Goal: Task Accomplishment & Management: Use online tool/utility

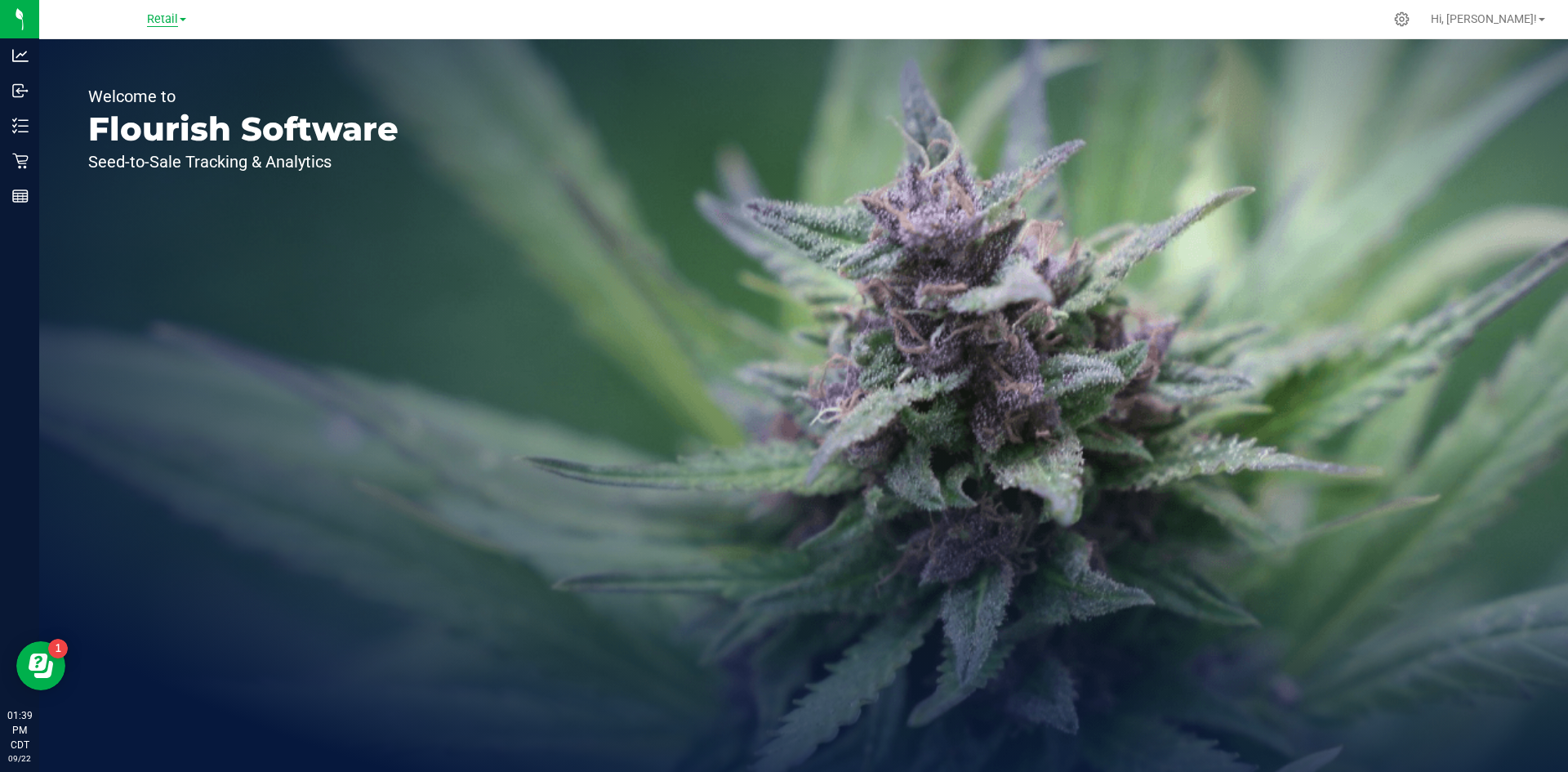
click at [165, 25] on span "Retail" at bounding box center [162, 19] width 31 height 15
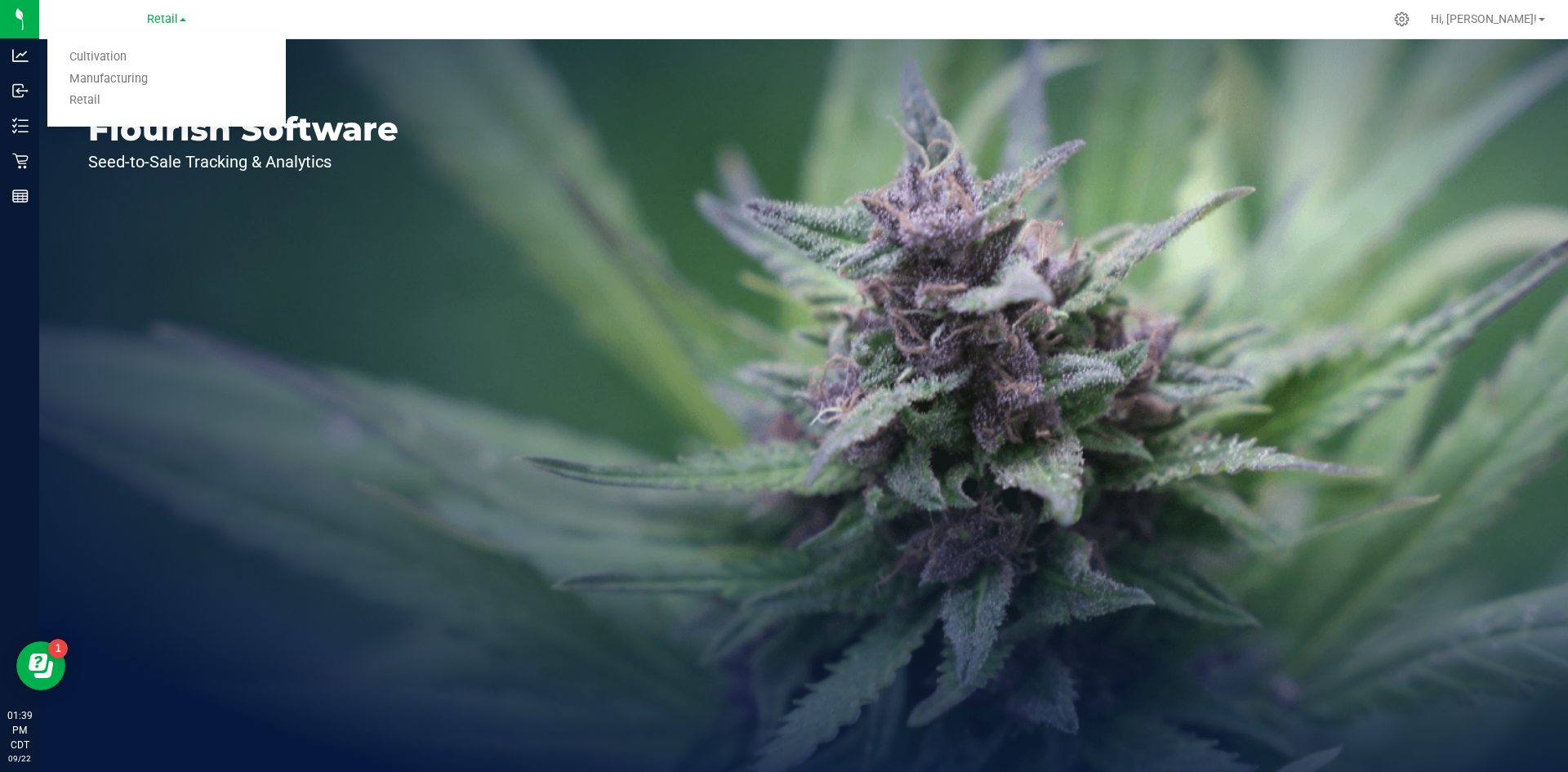
click at [164, 82] on link "Manufacturing" at bounding box center [166, 80] width 238 height 22
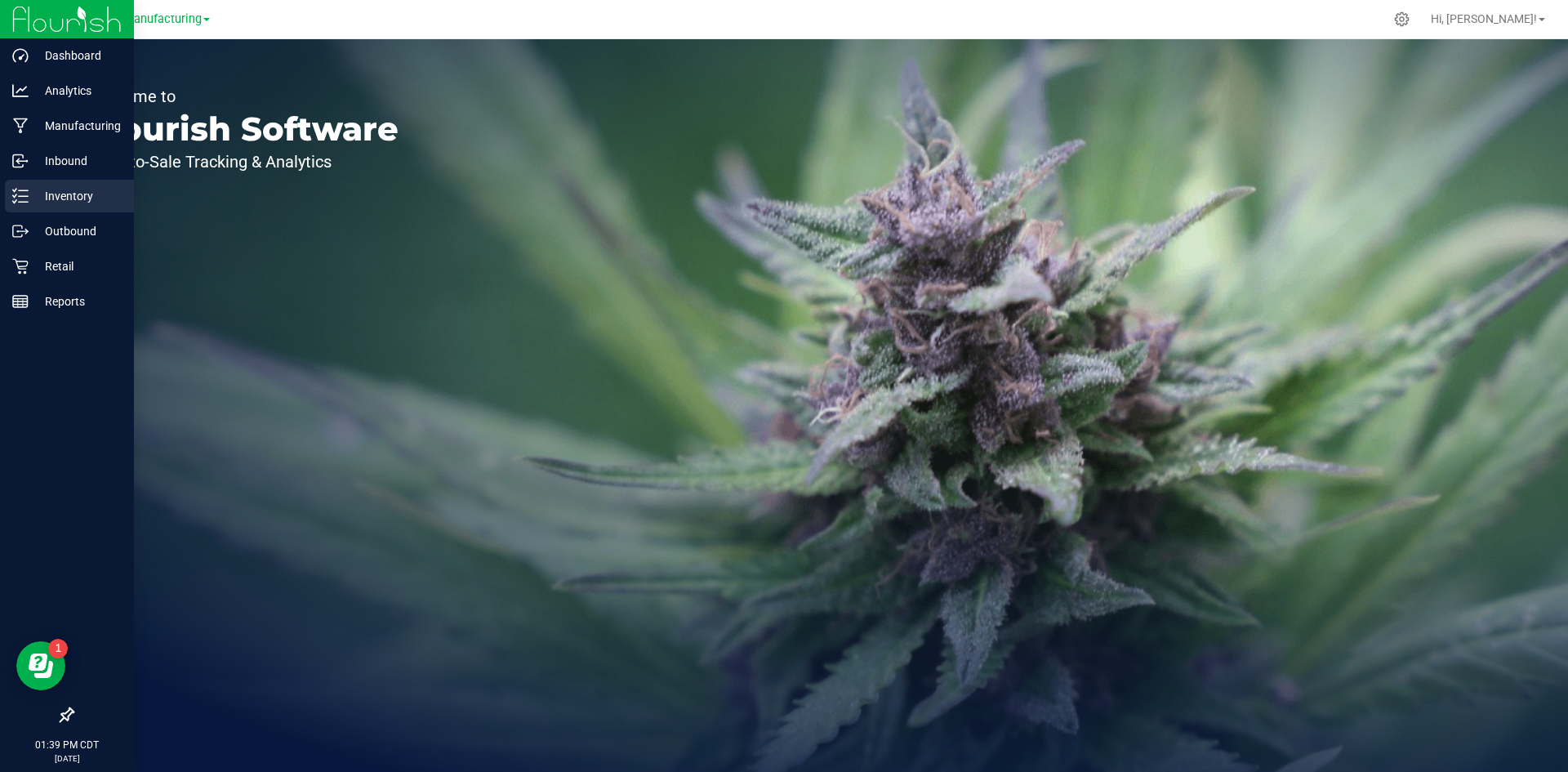
click at [46, 197] on p "Inventory" at bounding box center [77, 196] width 98 height 19
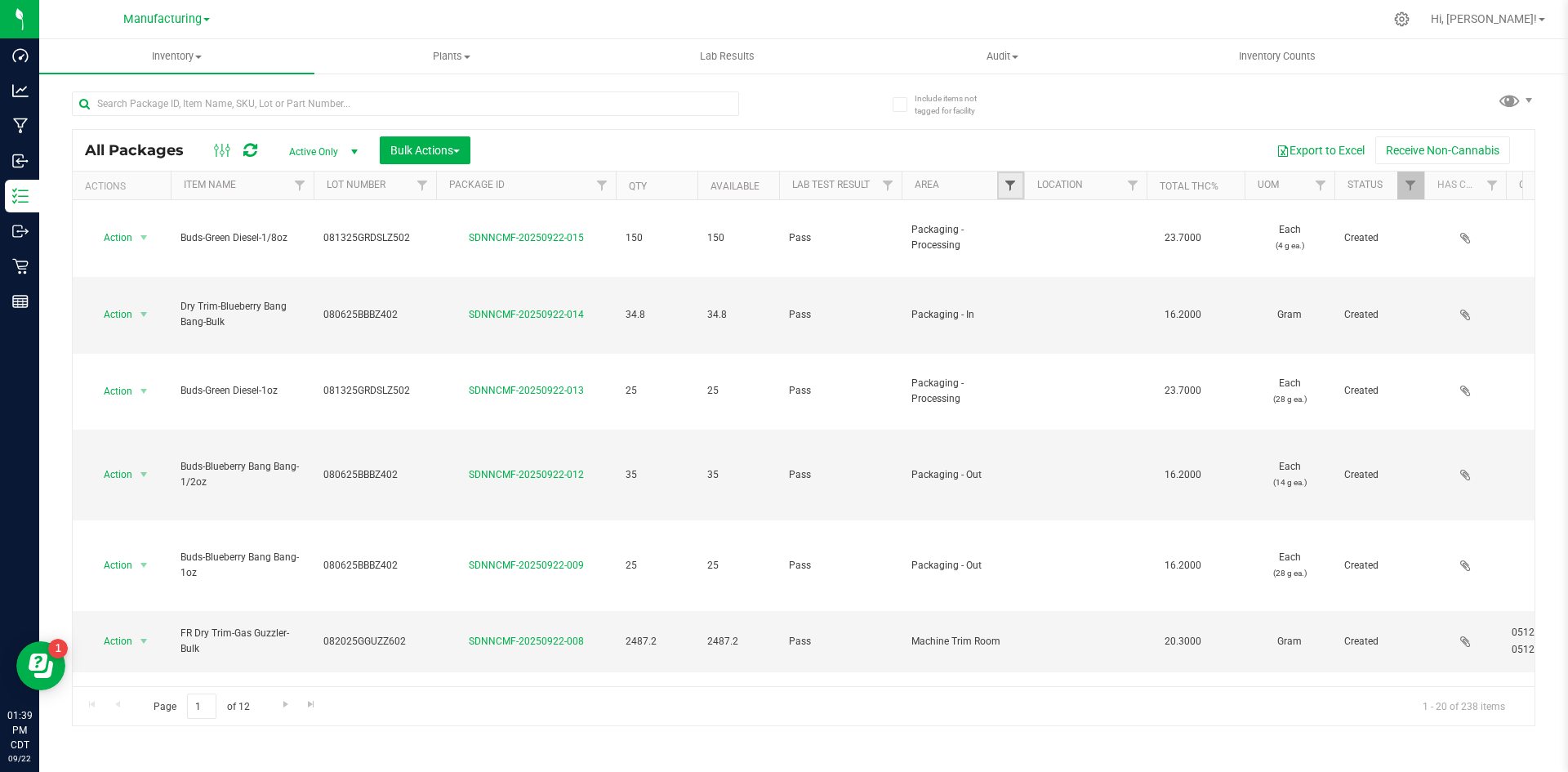
click at [1007, 185] on span "Filter" at bounding box center [1010, 185] width 13 height 13
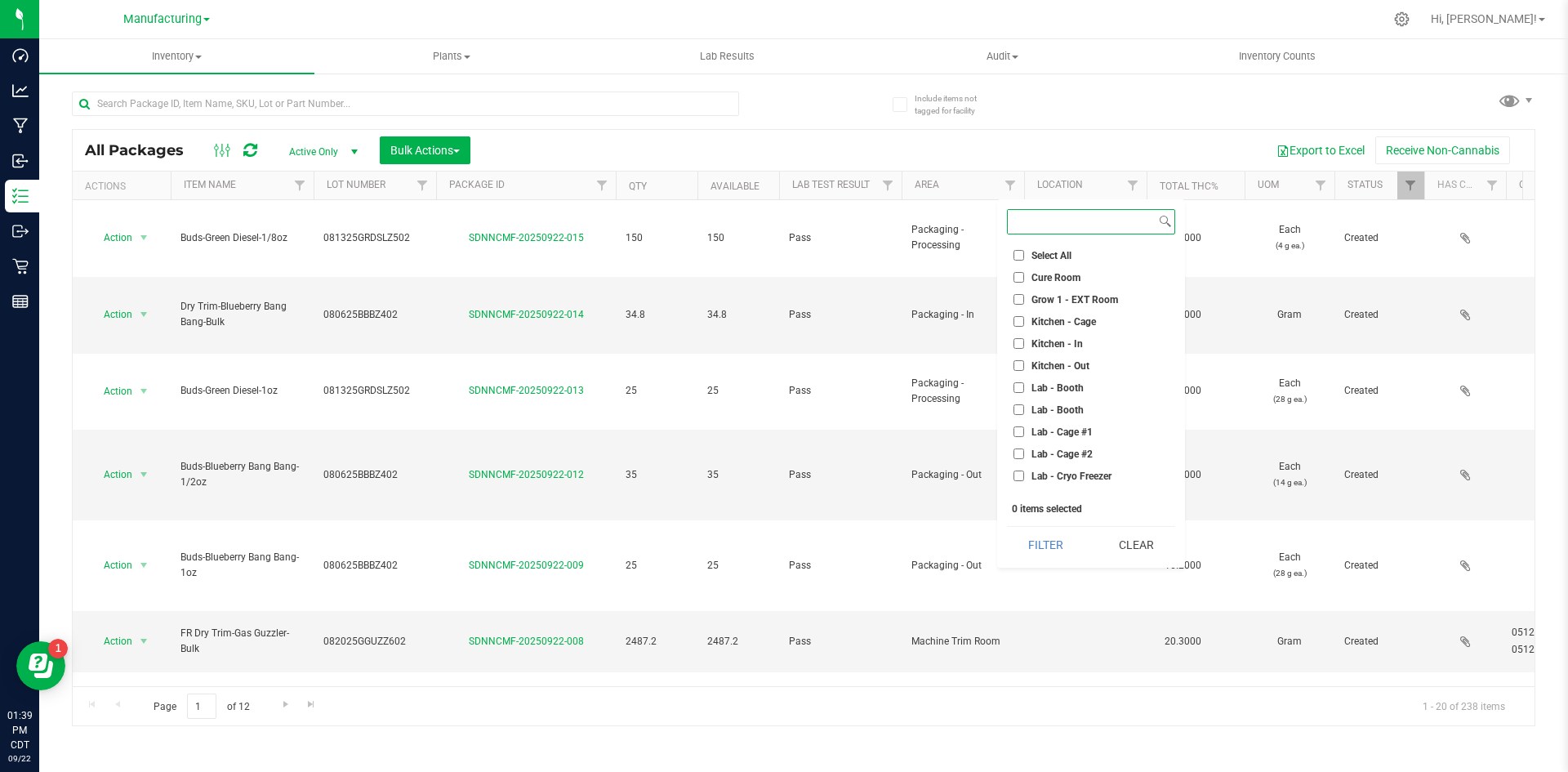
scroll to position [408, 0]
click at [1013, 336] on input "Packaging - Out" at bounding box center [1018, 332] width 11 height 11
checkbox input "true"
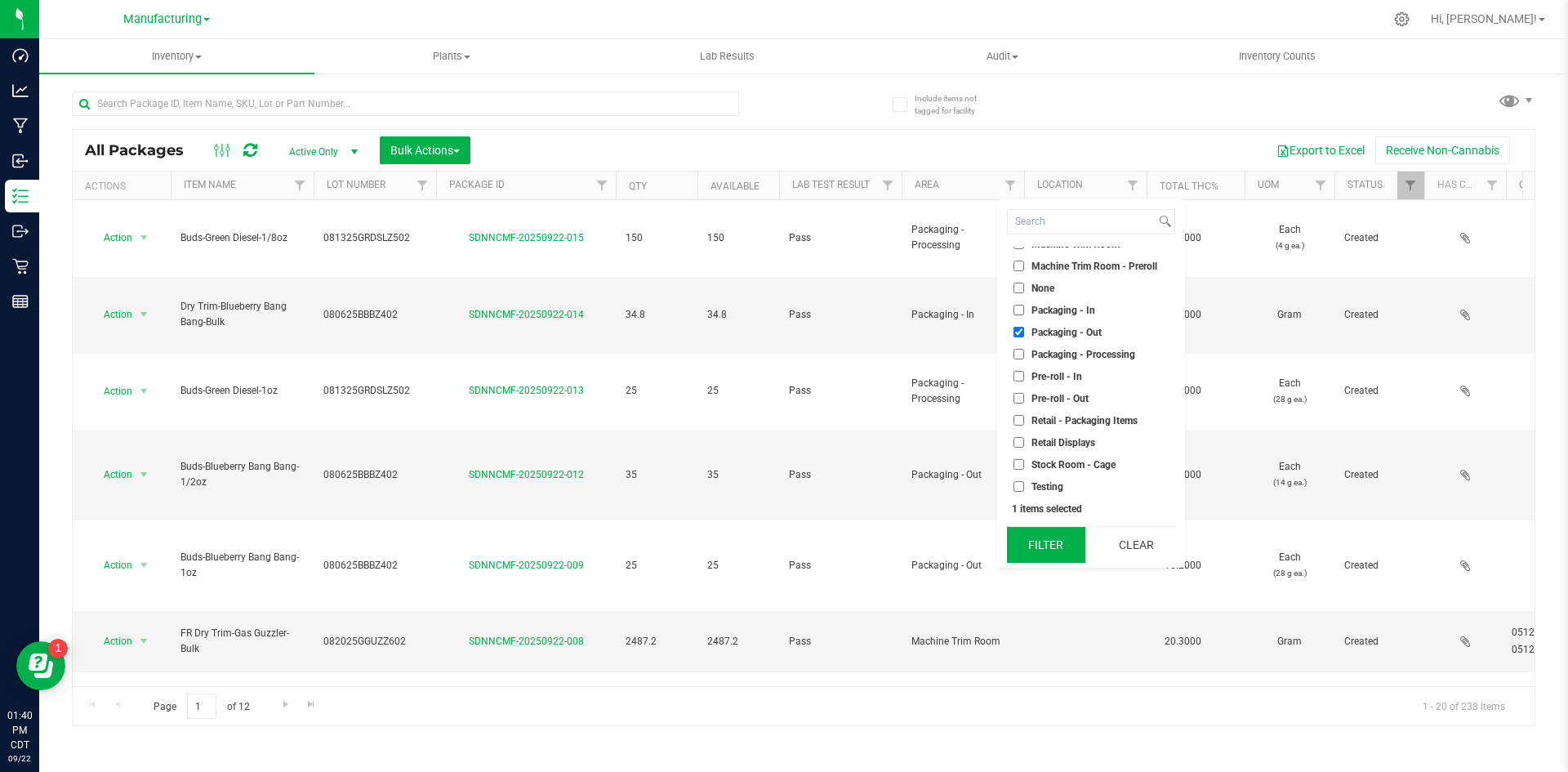
click at [1031, 533] on button "Filter" at bounding box center [1046, 544] width 79 height 36
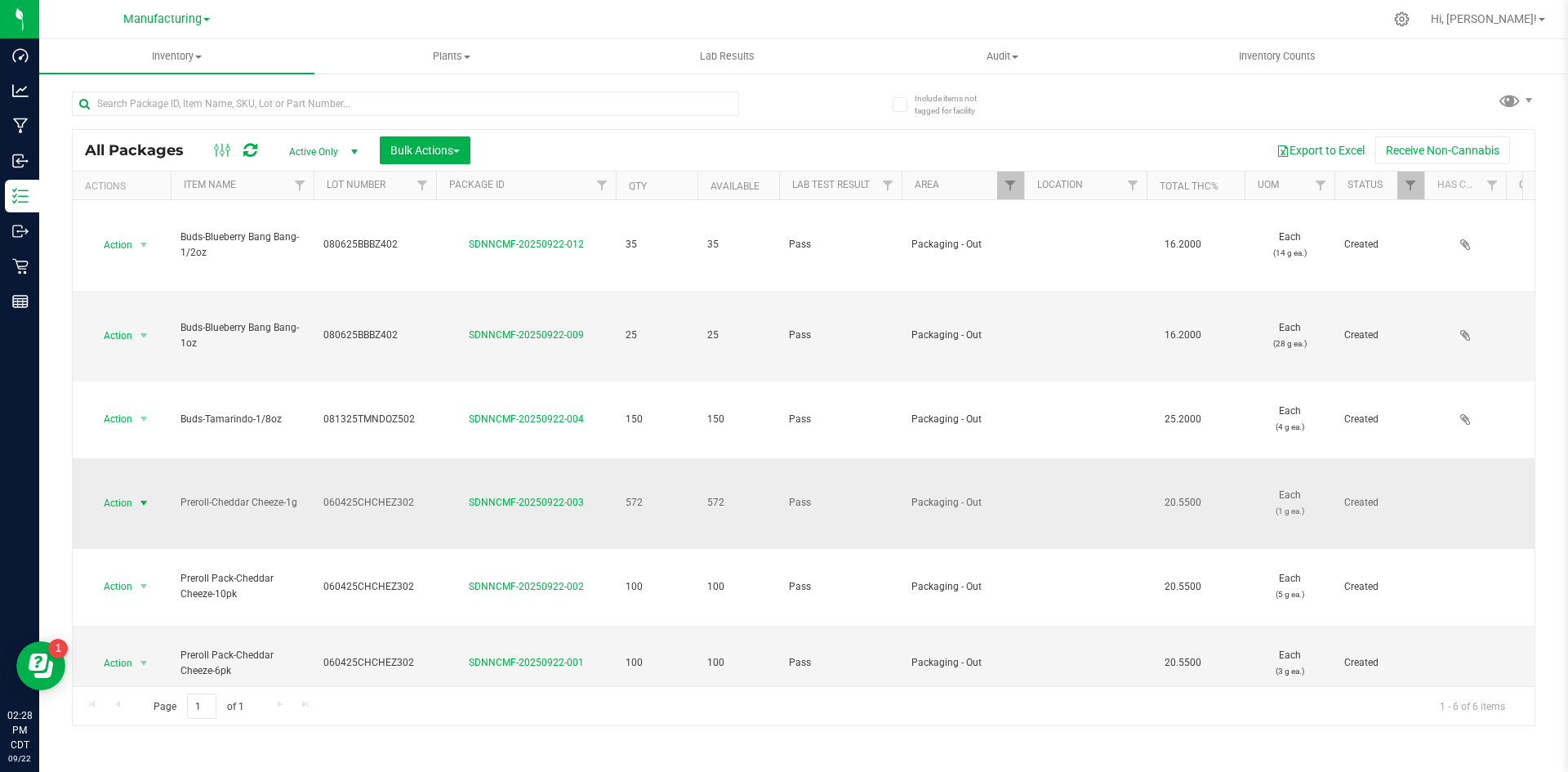
click at [119, 491] on span "Action" at bounding box center [111, 503] width 44 height 23
click at [142, 669] on li "Print package label" at bounding box center [141, 679] width 103 height 45
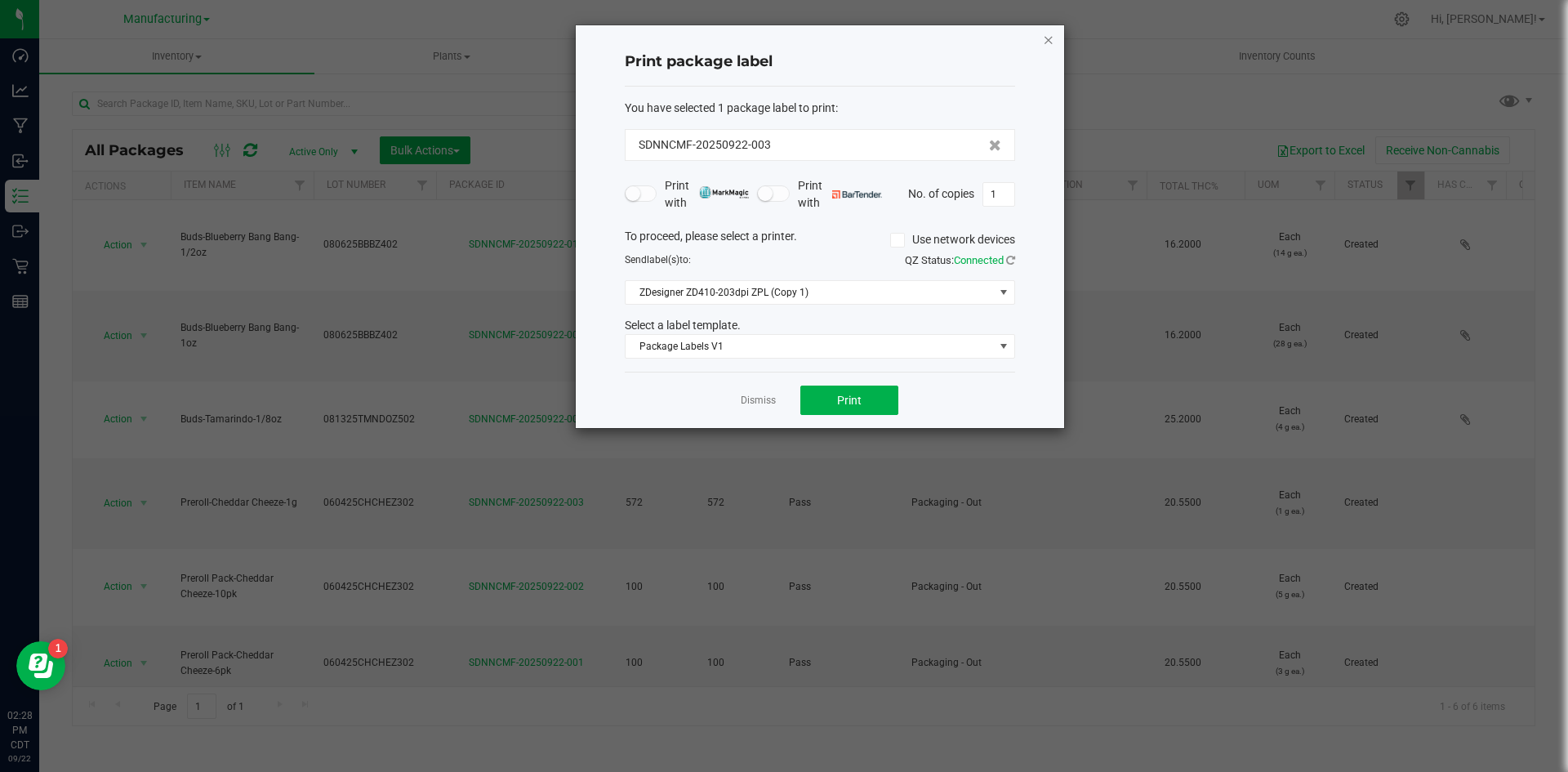
click at [1047, 41] on icon "button" at bounding box center [1048, 39] width 12 height 19
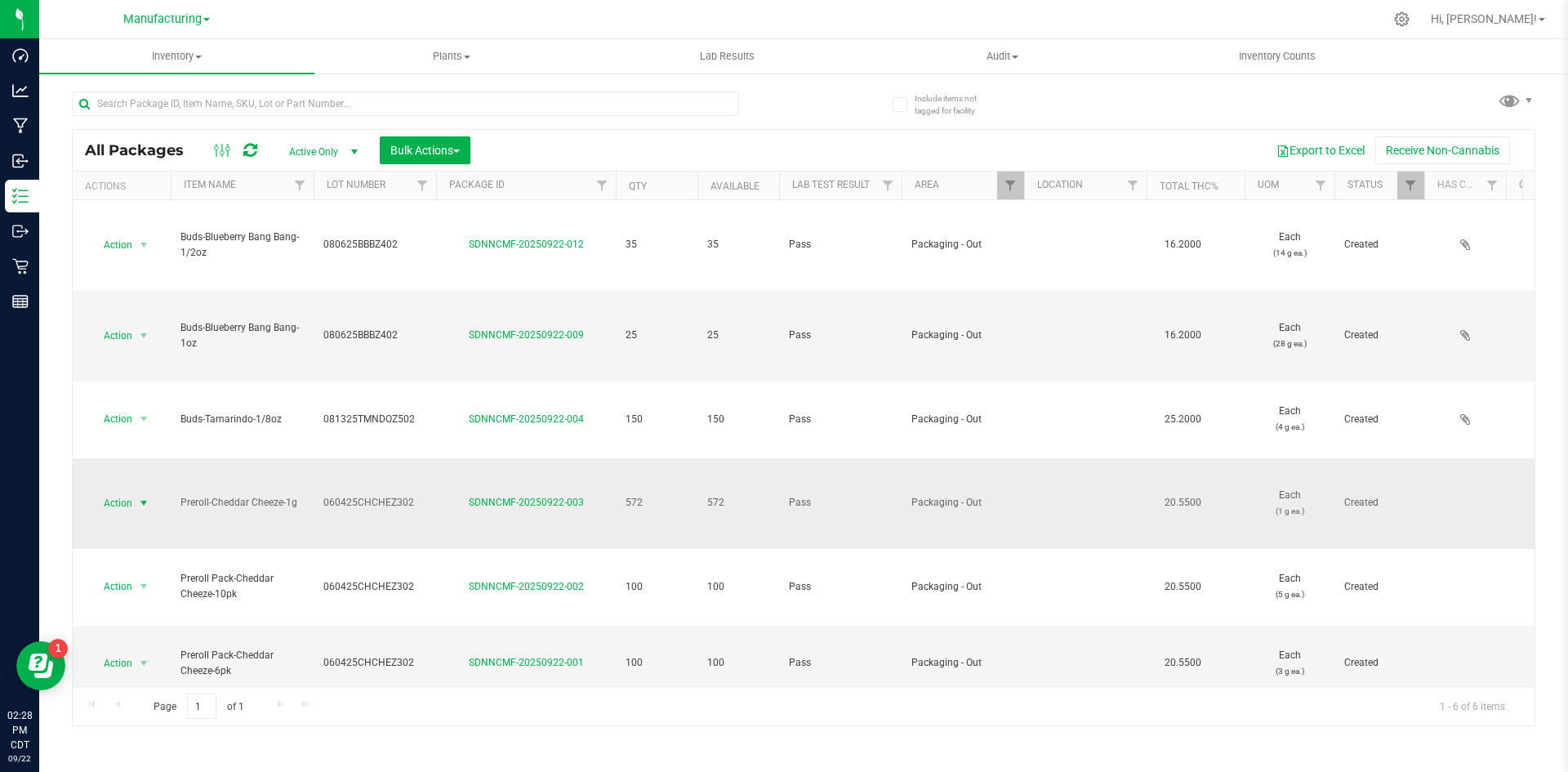
click at [114, 491] on span "Action" at bounding box center [111, 503] width 44 height 23
click at [527, 497] on link "SDNNCMF-20250922-003" at bounding box center [527, 502] width 115 height 12
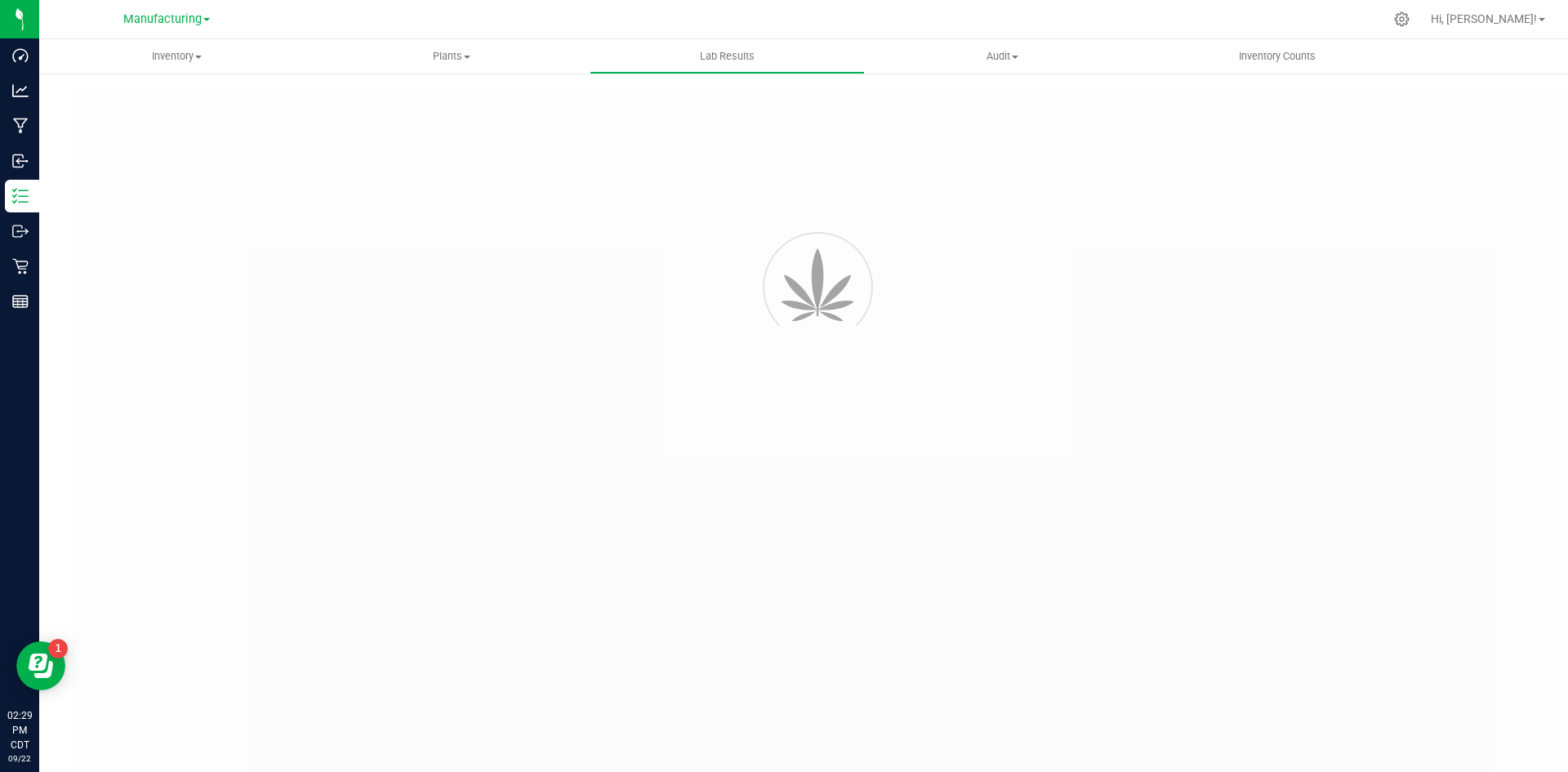
type input "SDNNCCV-20250611-001"
type input "AAGV550"
type input "SDNNCCV-20250611-001"
type input "[DATE] 1:25 PM"
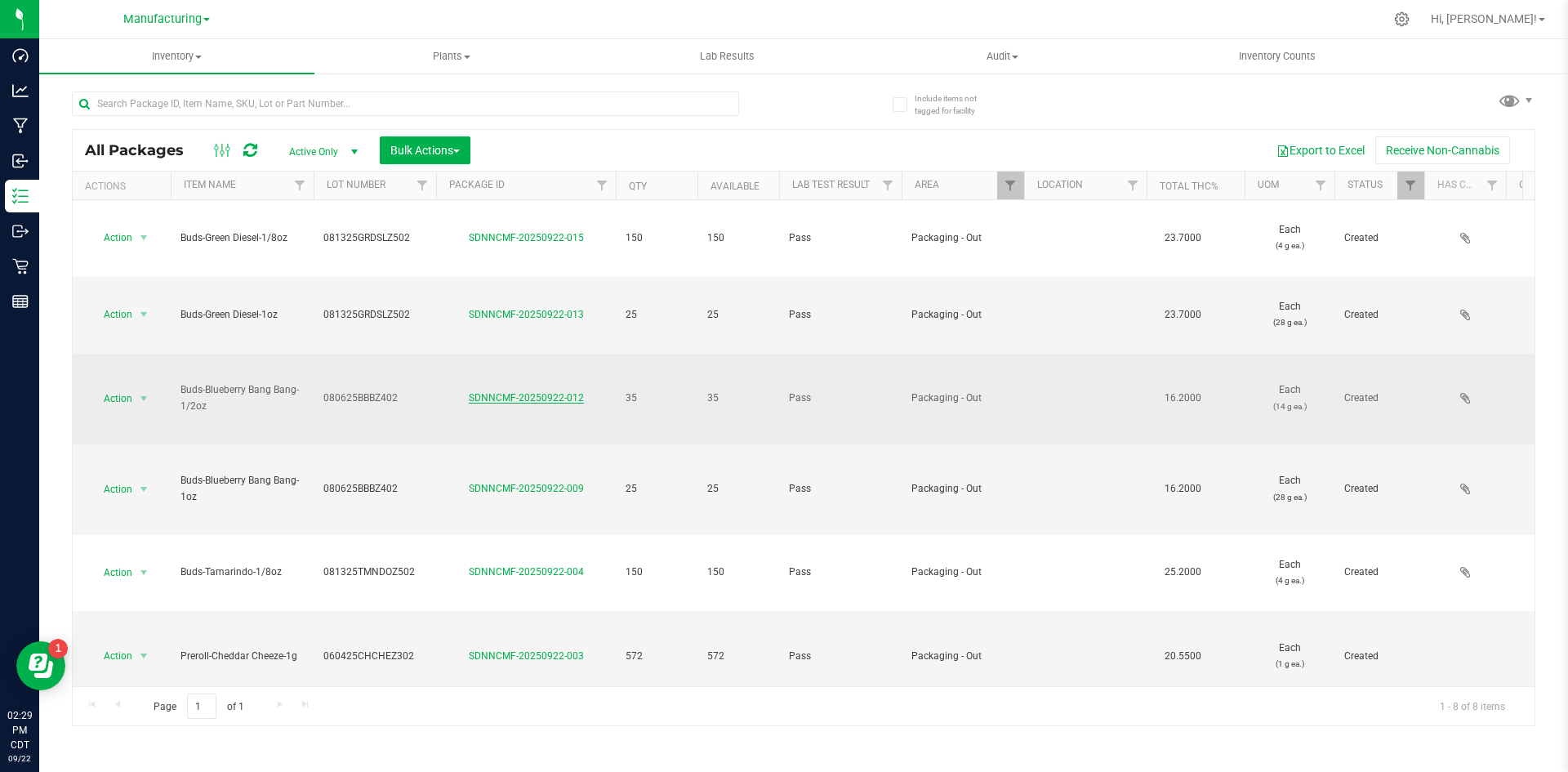
click at [511, 392] on link "SDNNCMF-20250922-012" at bounding box center [527, 398] width 115 height 12
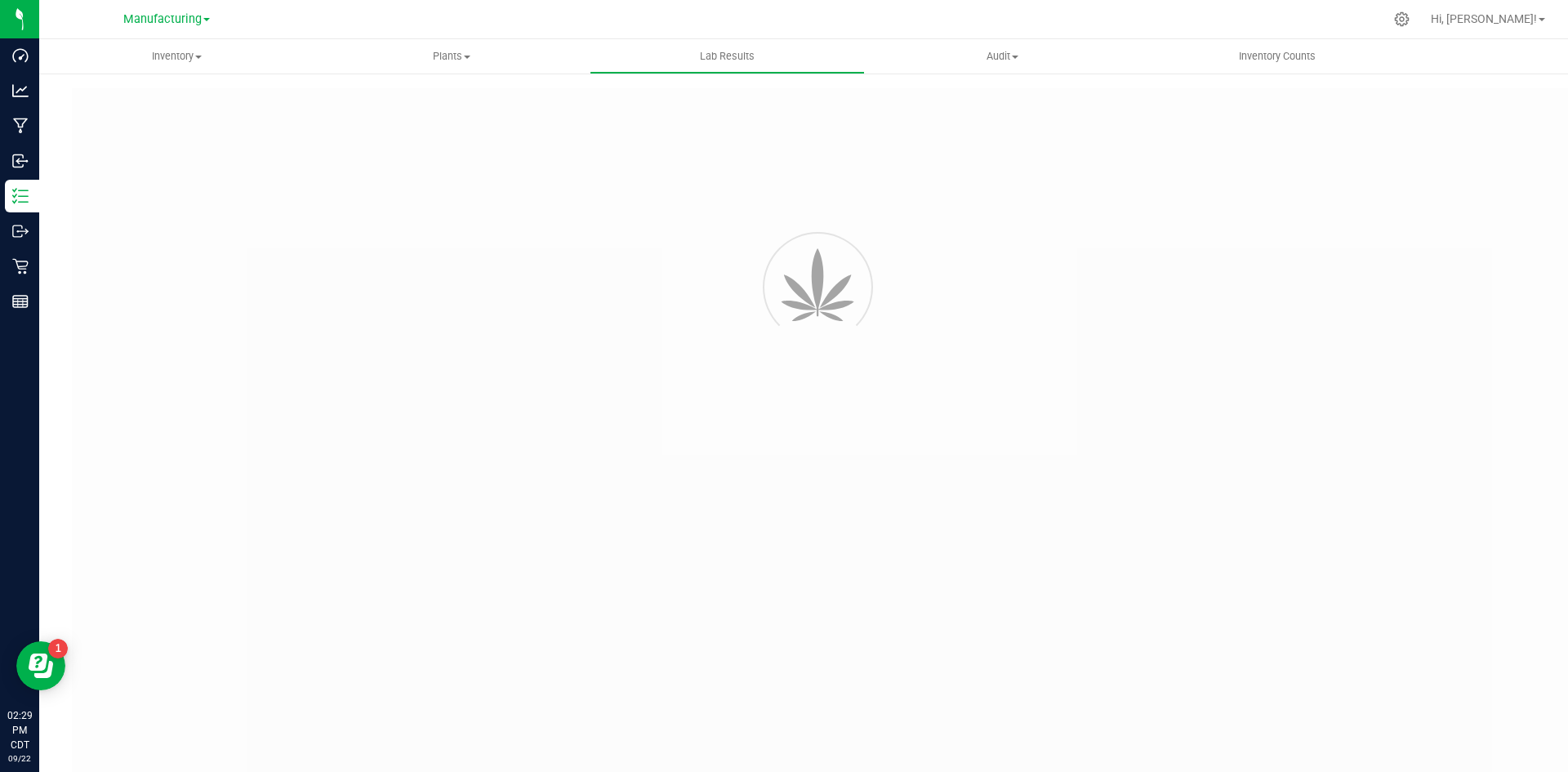
type input "SDNNCCV-20250812-002"
type input "AAHA639"
type input "SDNNCCV-20250812-002"
type input "[DATE] 1:50 PM"
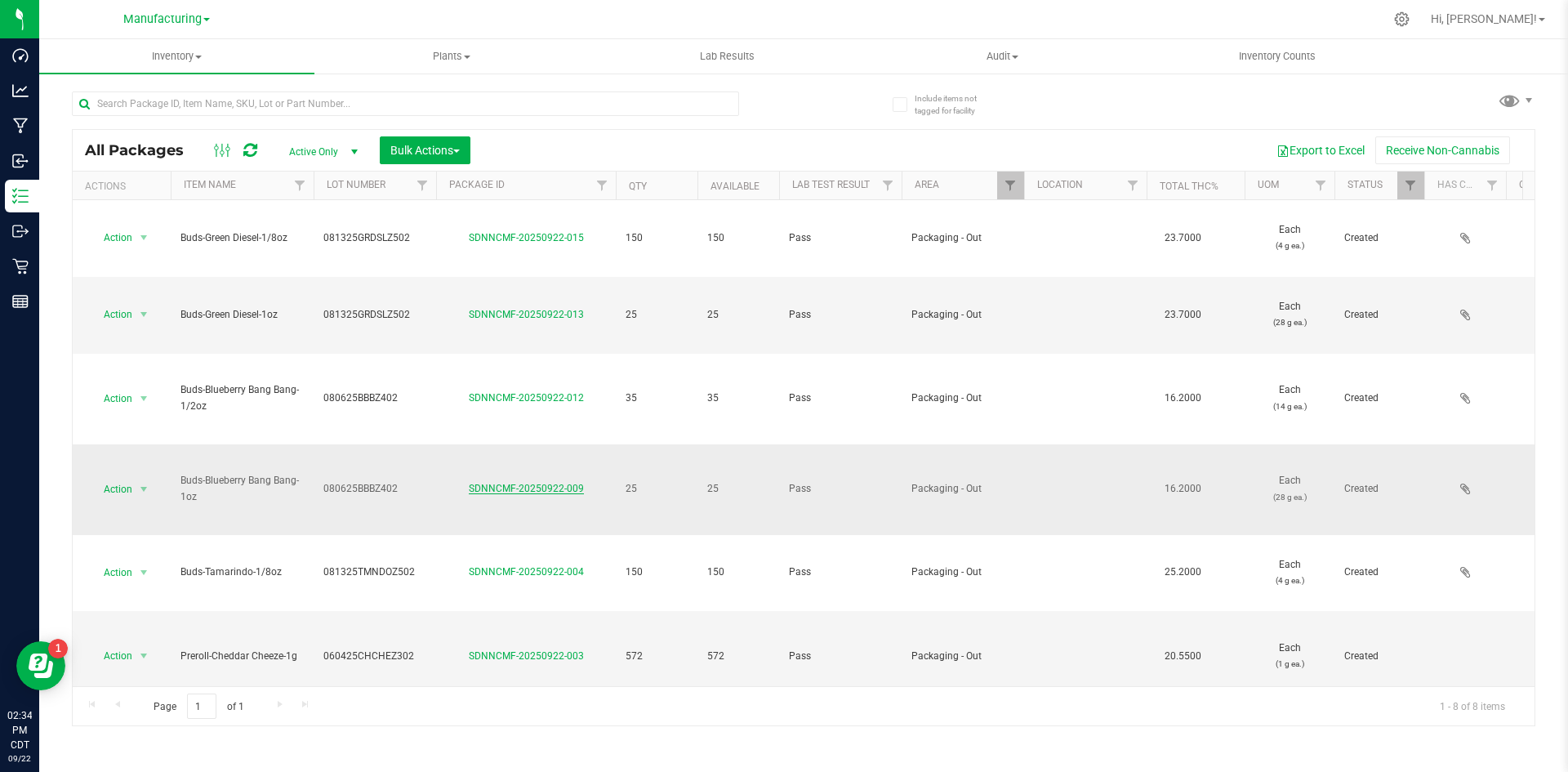
click at [495, 482] on link "SDNNCMF-20250922-009" at bounding box center [527, 488] width 115 height 12
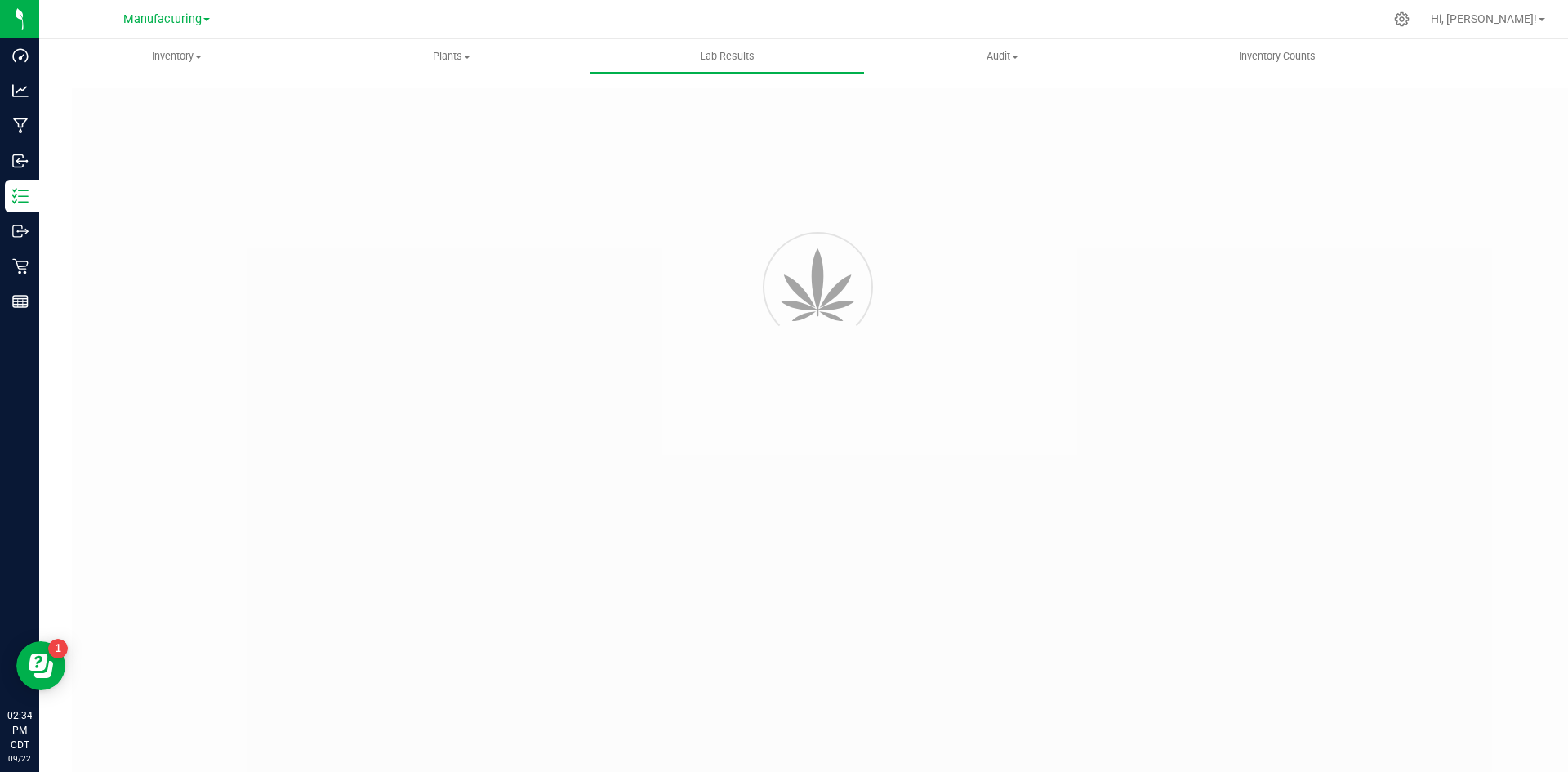
type input "SDNNCCV-20250812-002"
type input "AAHA639"
type input "SDNNCCV-20250812-002"
type input "[DATE] 1:50 PM"
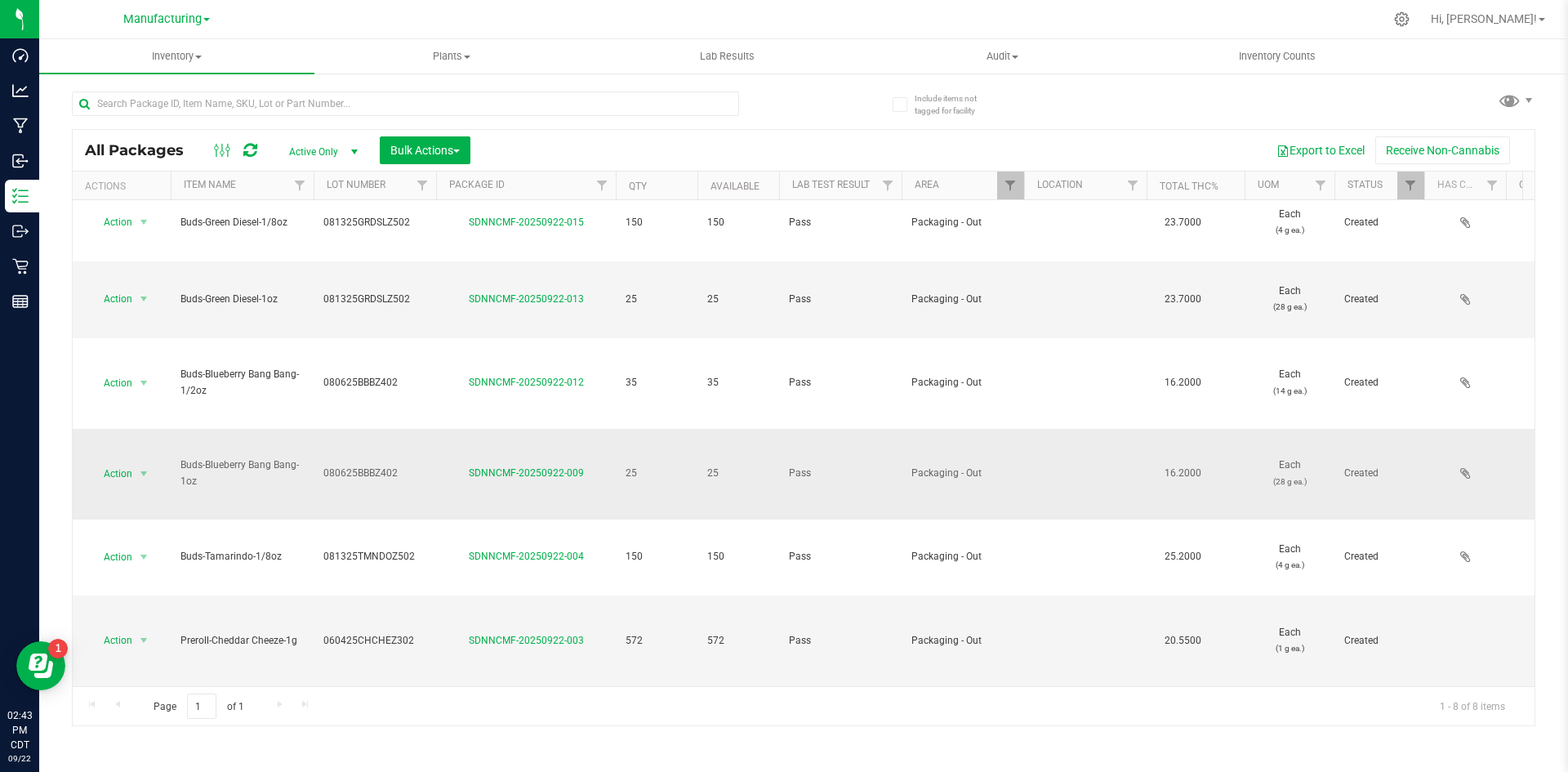
scroll to position [24, 0]
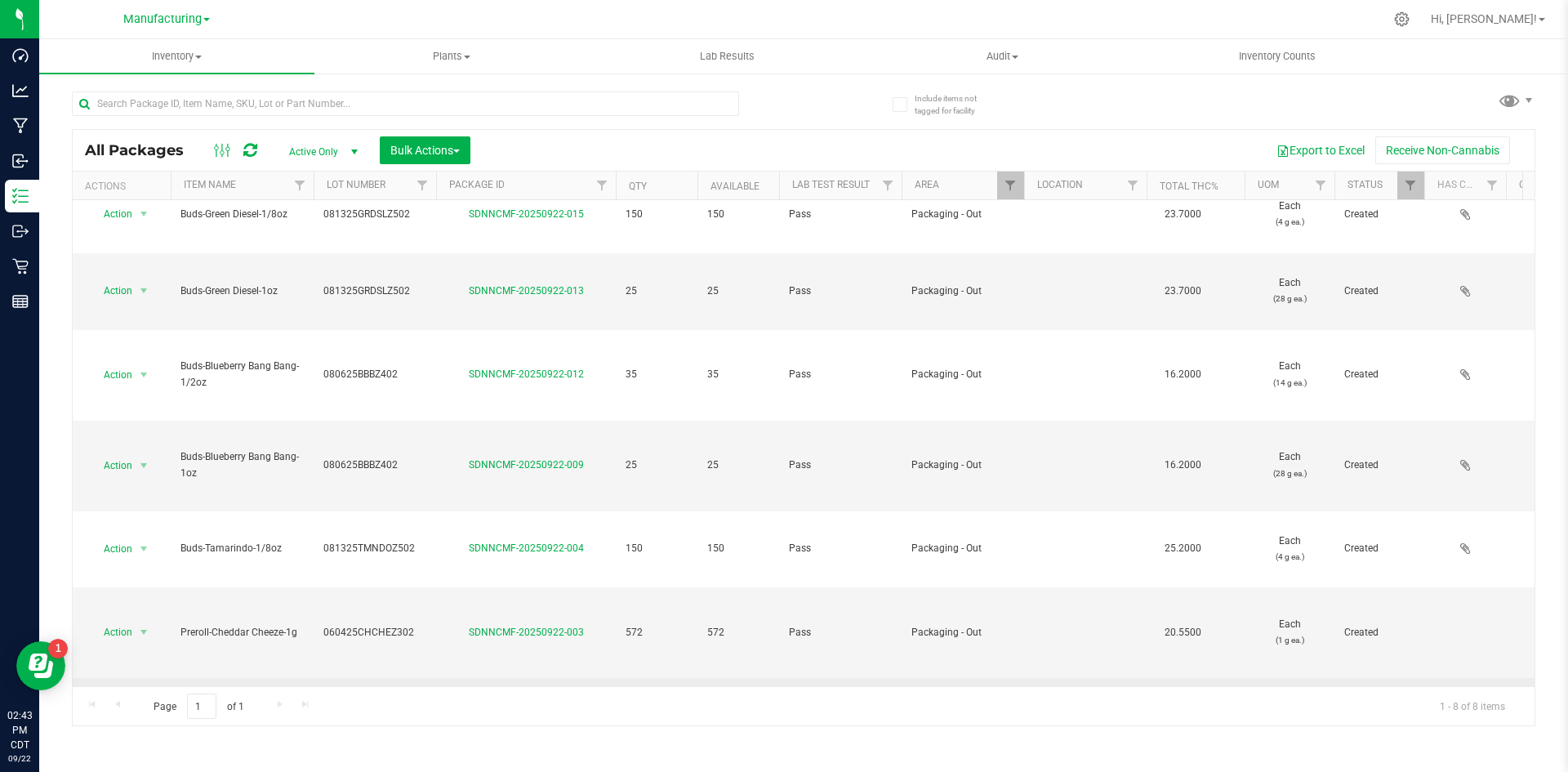
click at [506, 710] on link "SDNNCMF-20250922-002" at bounding box center [527, 715] width 115 height 12
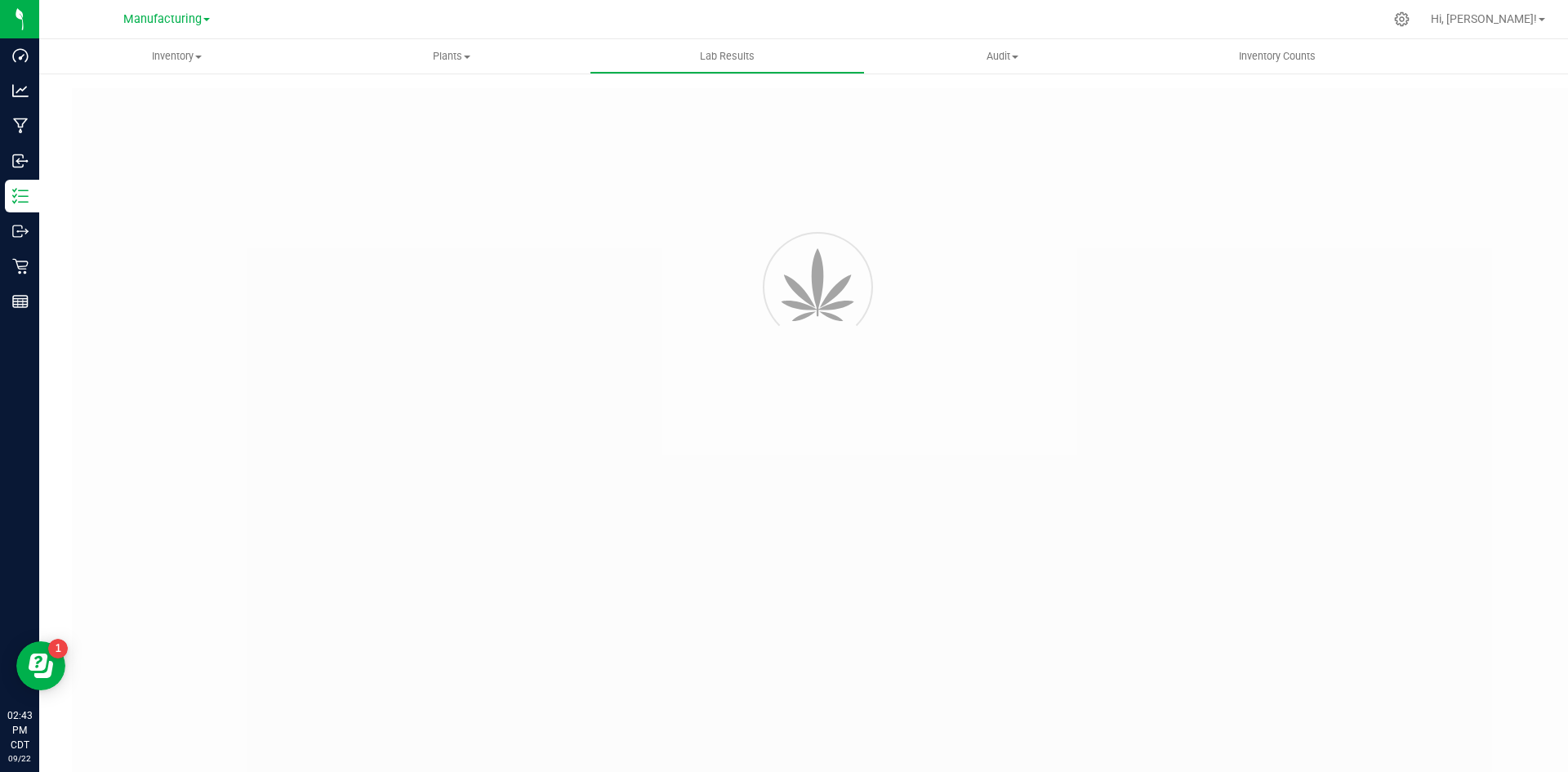
type input "SDNNCCV-20250611-001"
type input "AAGV550"
type input "SDNNCCV-20250611-001"
type input "[DATE] 1:25 PM"
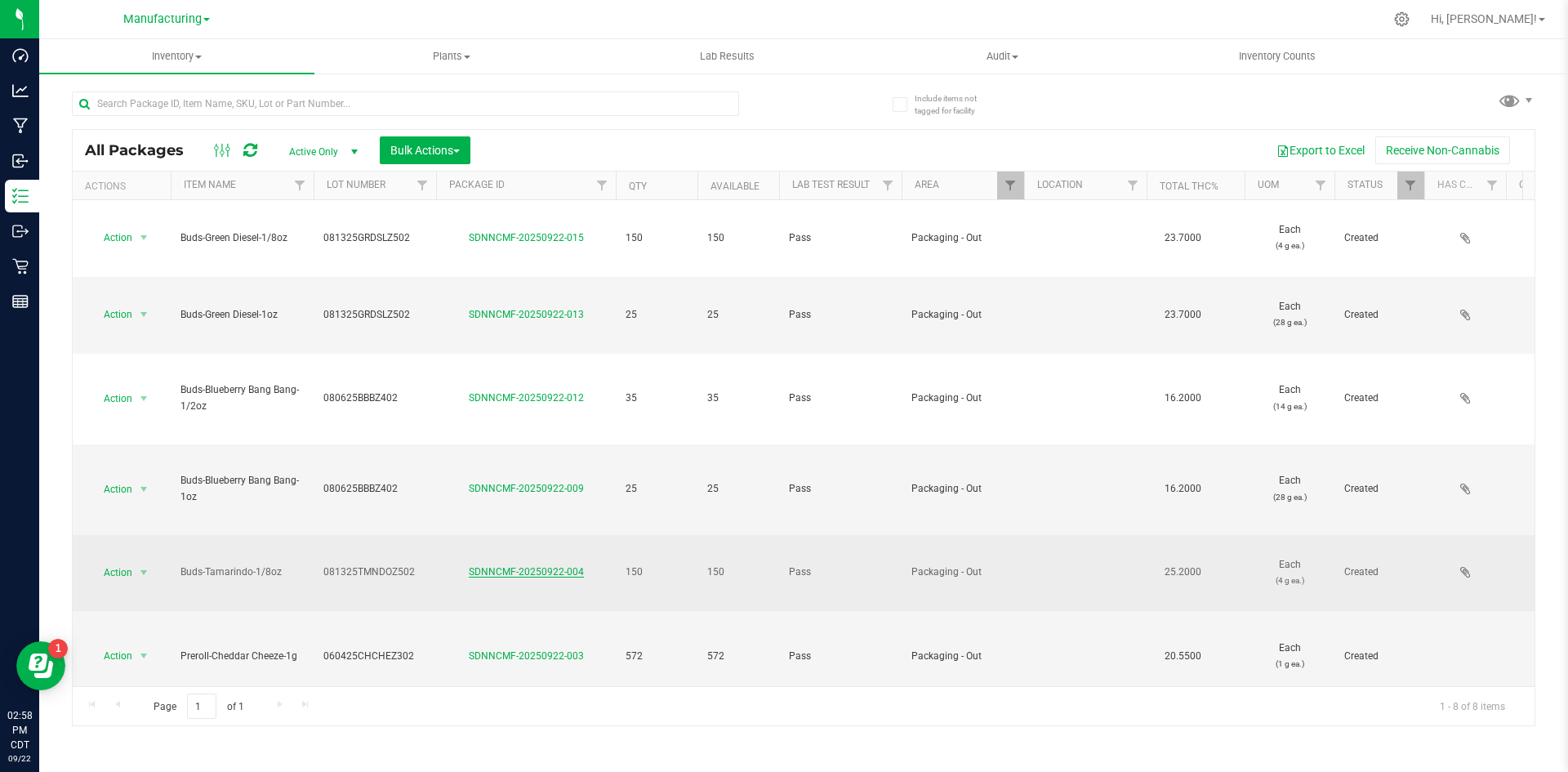
click at [486, 566] on link "SDNNCMF-20250922-004" at bounding box center [527, 571] width 115 height 12
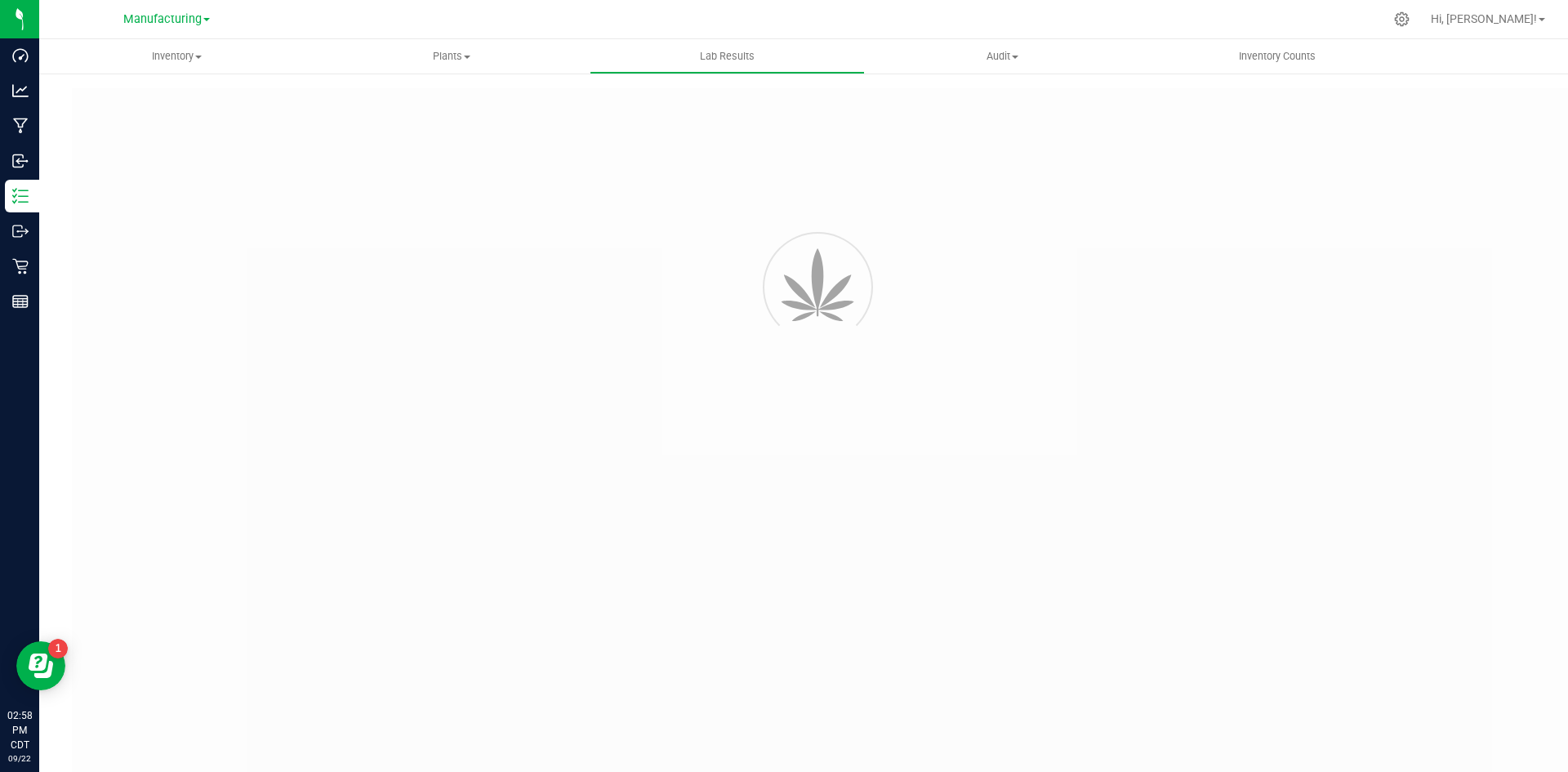
type input "SDNNCCV-20250819-006"
type input "AAHB163"
type input "SDNNCCV-20250819-006"
type input "[DATE] 11:32 AM"
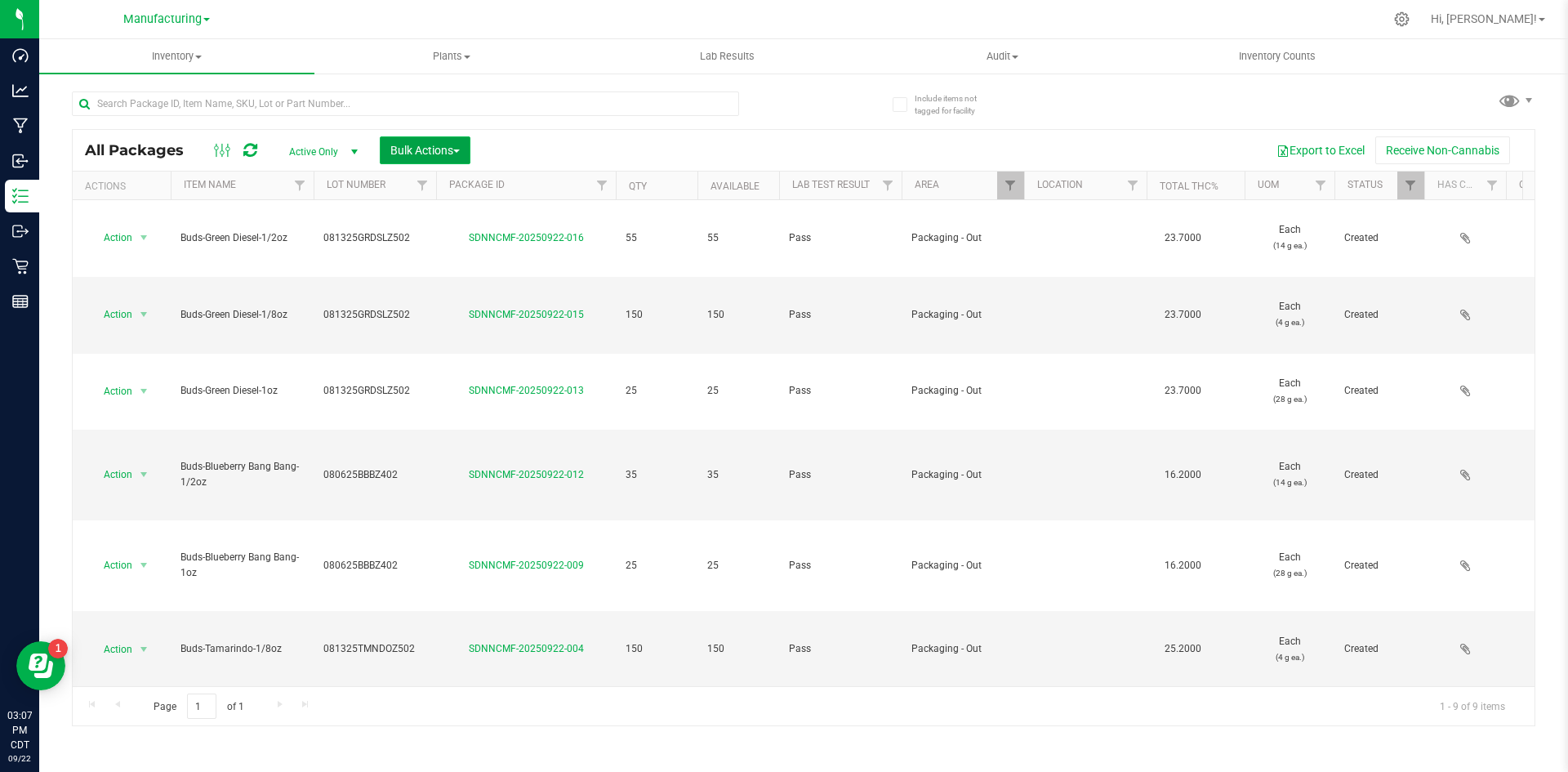
click at [434, 141] on button "Bulk Actions" at bounding box center [425, 150] width 90 height 27
click at [444, 221] on span "Add to outbound order" at bounding box center [444, 216] width 111 height 13
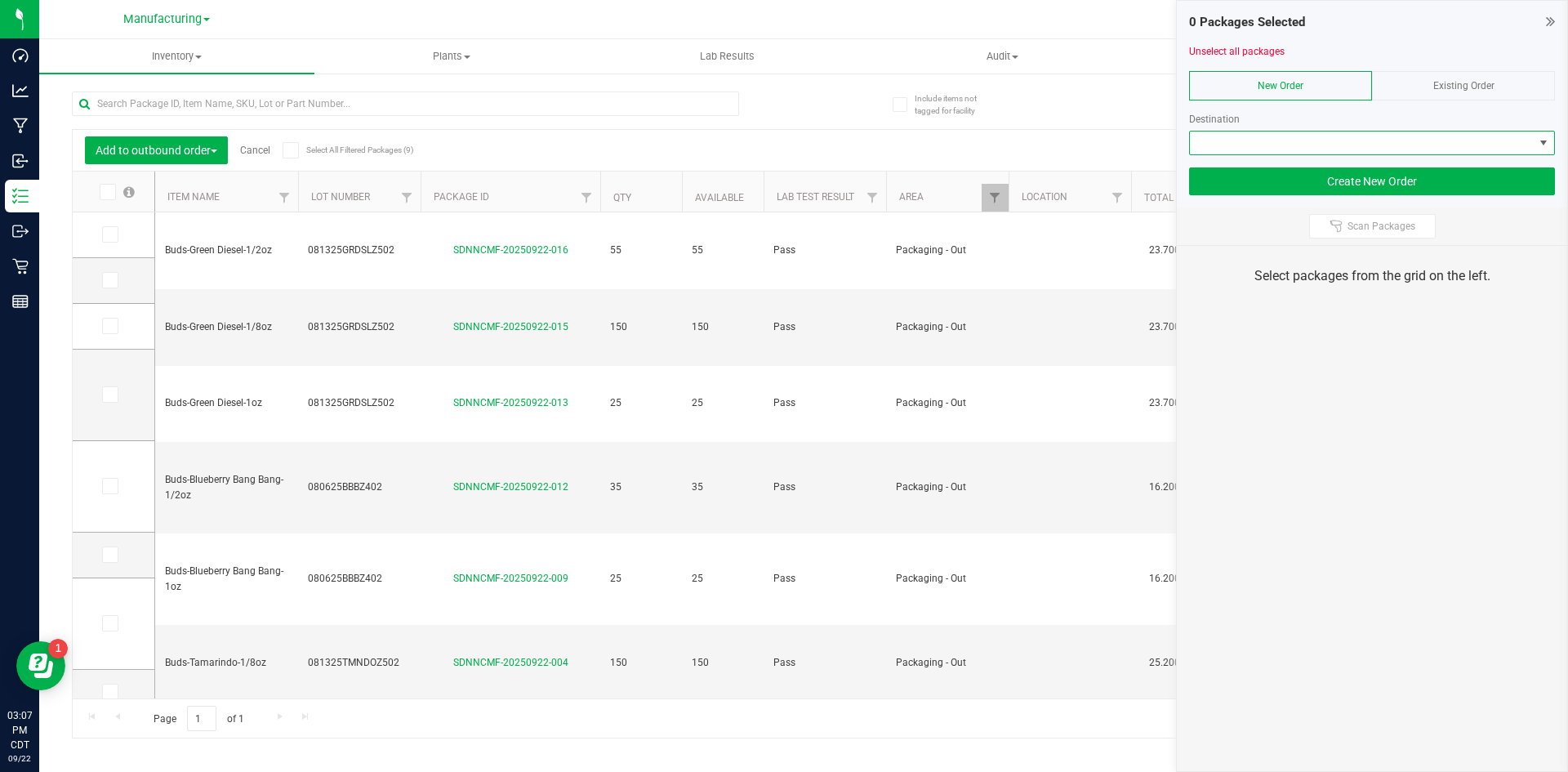
click at [1240, 146] on span at bounding box center [1361, 143] width 343 height 23
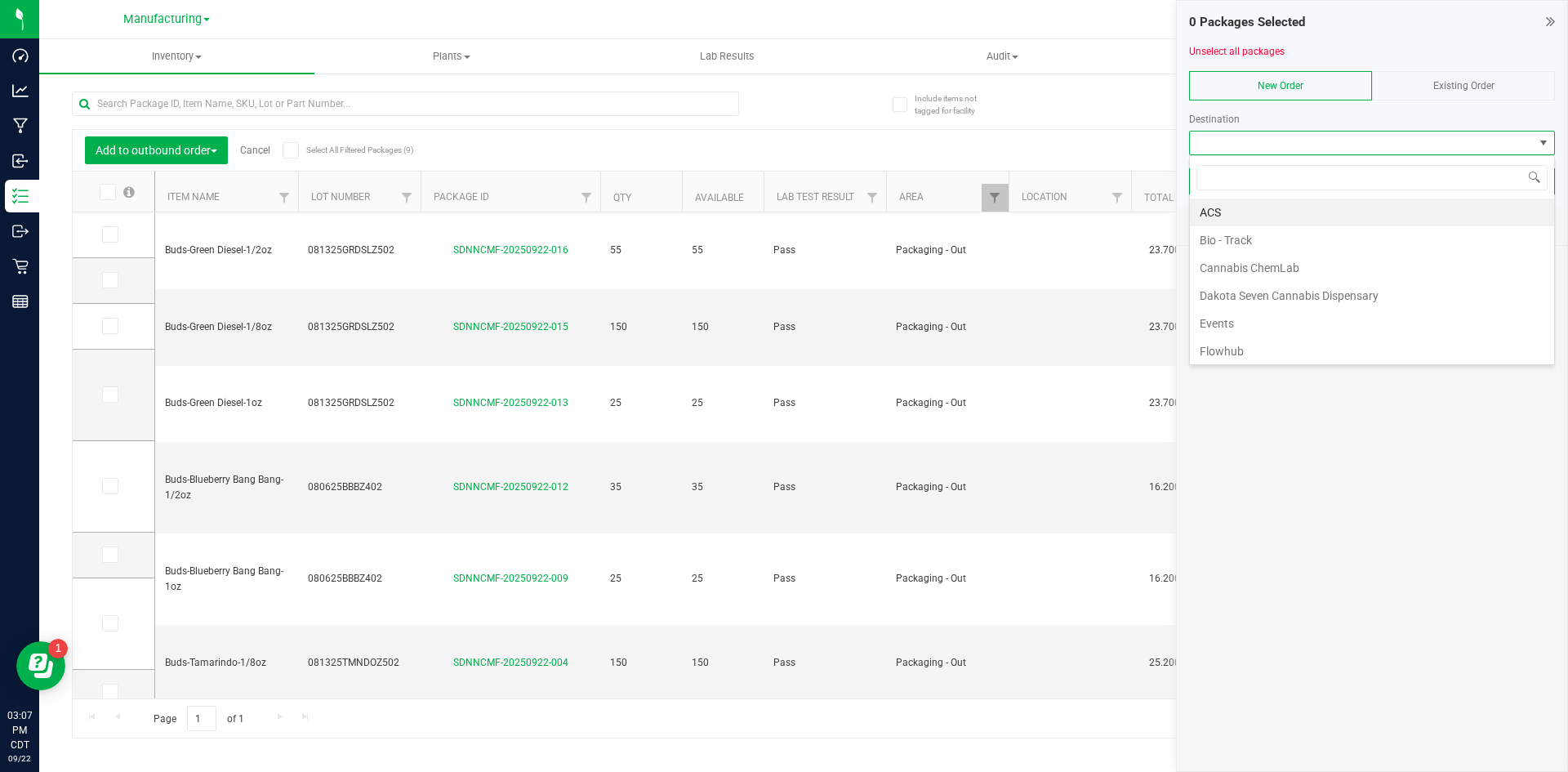
scroll to position [25, 365]
click at [1258, 352] on li "Flowhub" at bounding box center [1372, 351] width 365 height 27
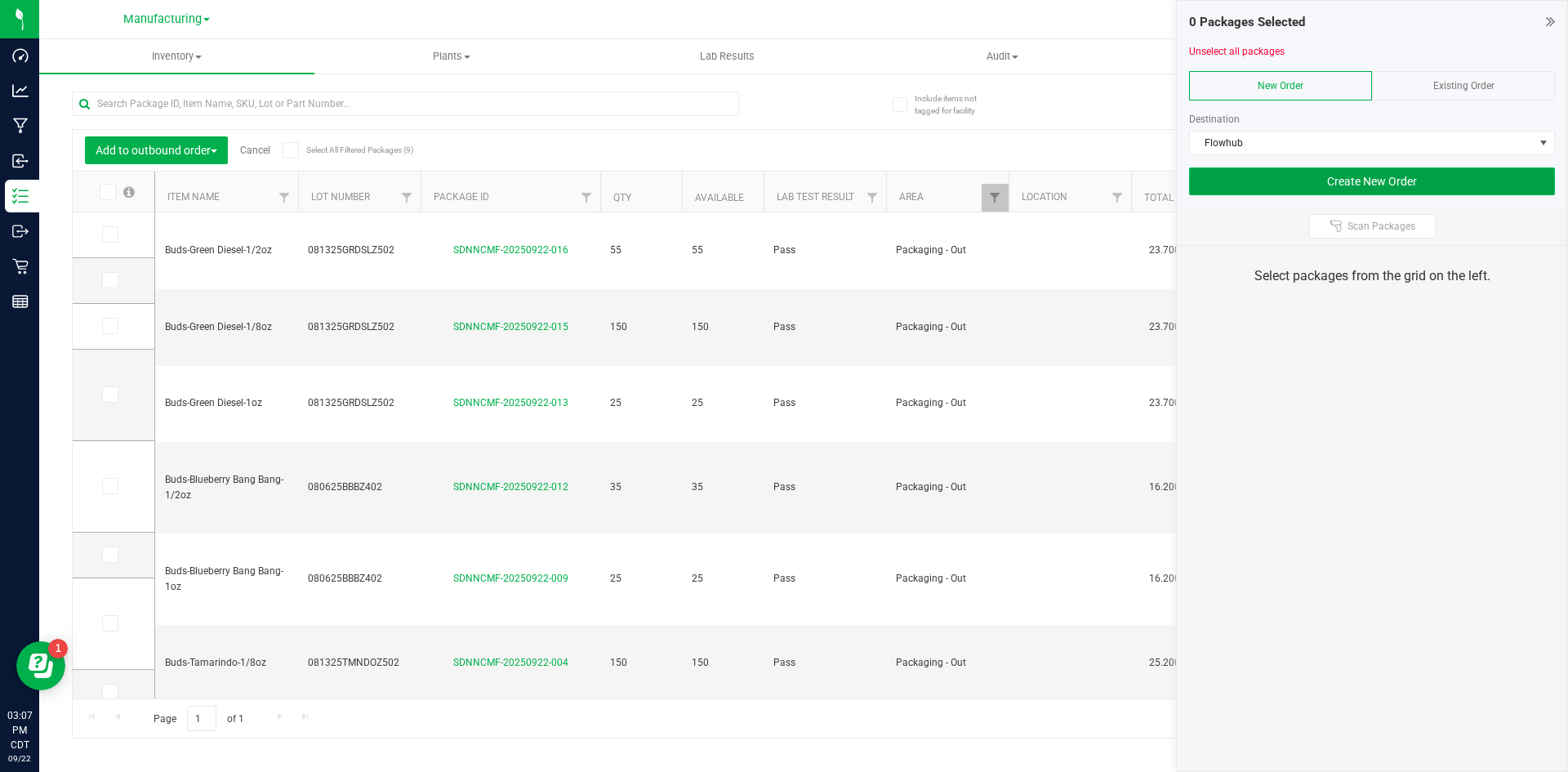
click at [1288, 181] on button "Create New Order" at bounding box center [1371, 181] width 365 height 27
click at [107, 395] on icon at bounding box center [109, 395] width 11 height 0
click at [0, 0] on input "checkbox" at bounding box center [0, 0] width 0 height 0
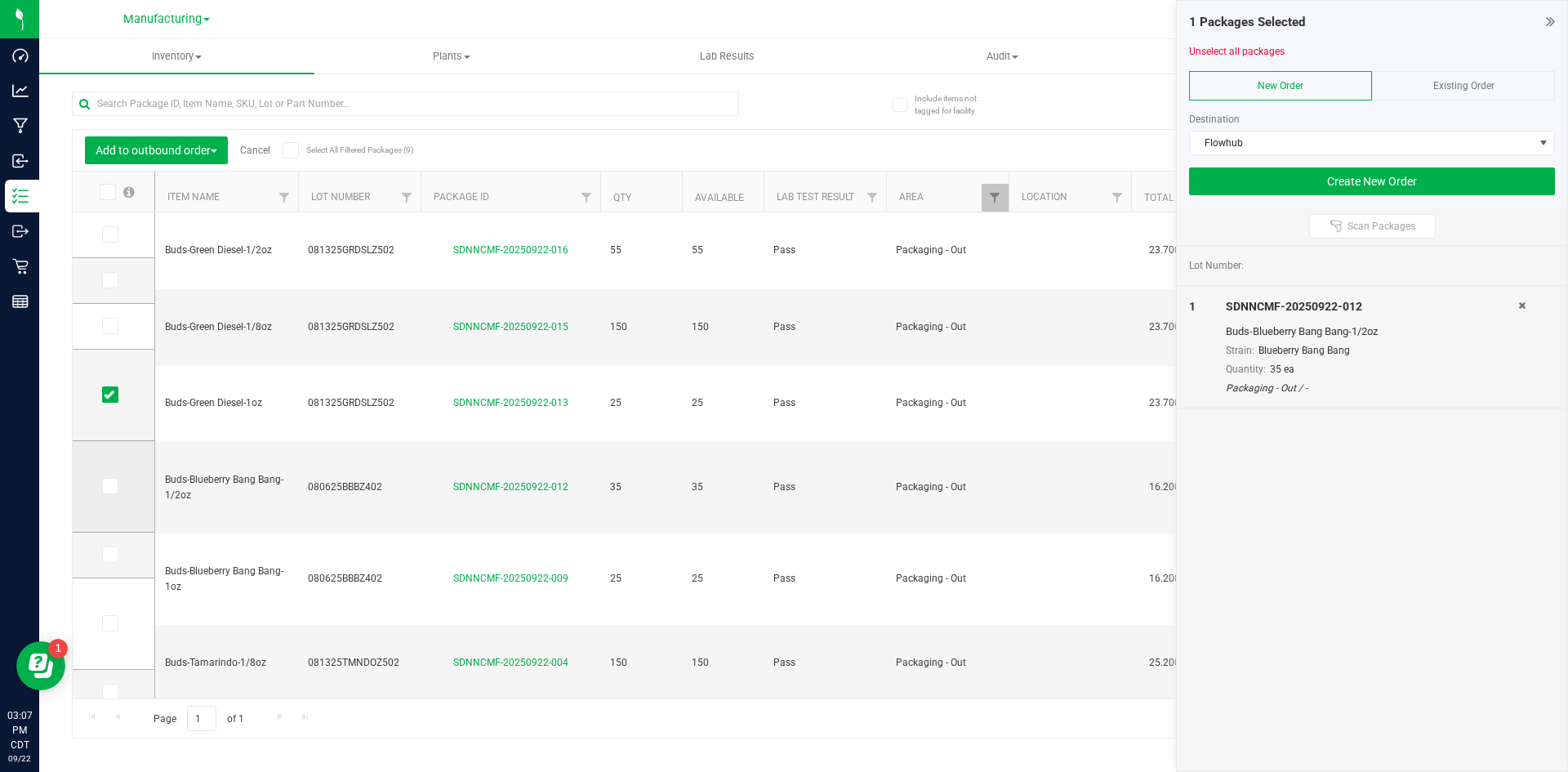
drag, startPoint x: 105, startPoint y: 482, endPoint x: 105, endPoint y: 496, distance: 14.0
click at [105, 486] on icon at bounding box center [109, 486] width 11 height 0
click at [0, 0] on input "checkbox" at bounding box center [0, 0] width 0 height 0
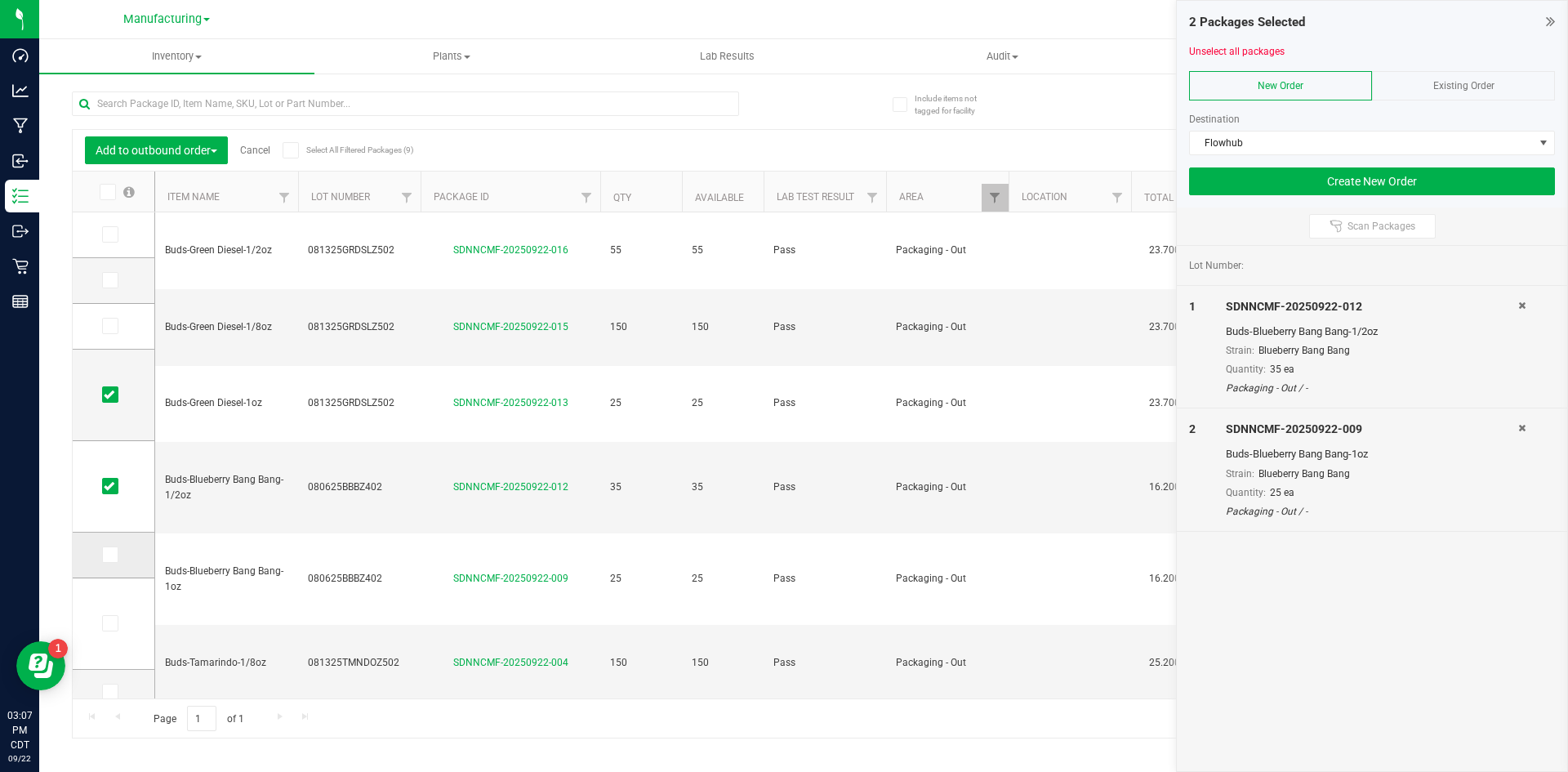
click at [111, 555] on icon at bounding box center [109, 555] width 11 height 0
click at [0, 0] on input "checkbox" at bounding box center [0, 0] width 0 height 0
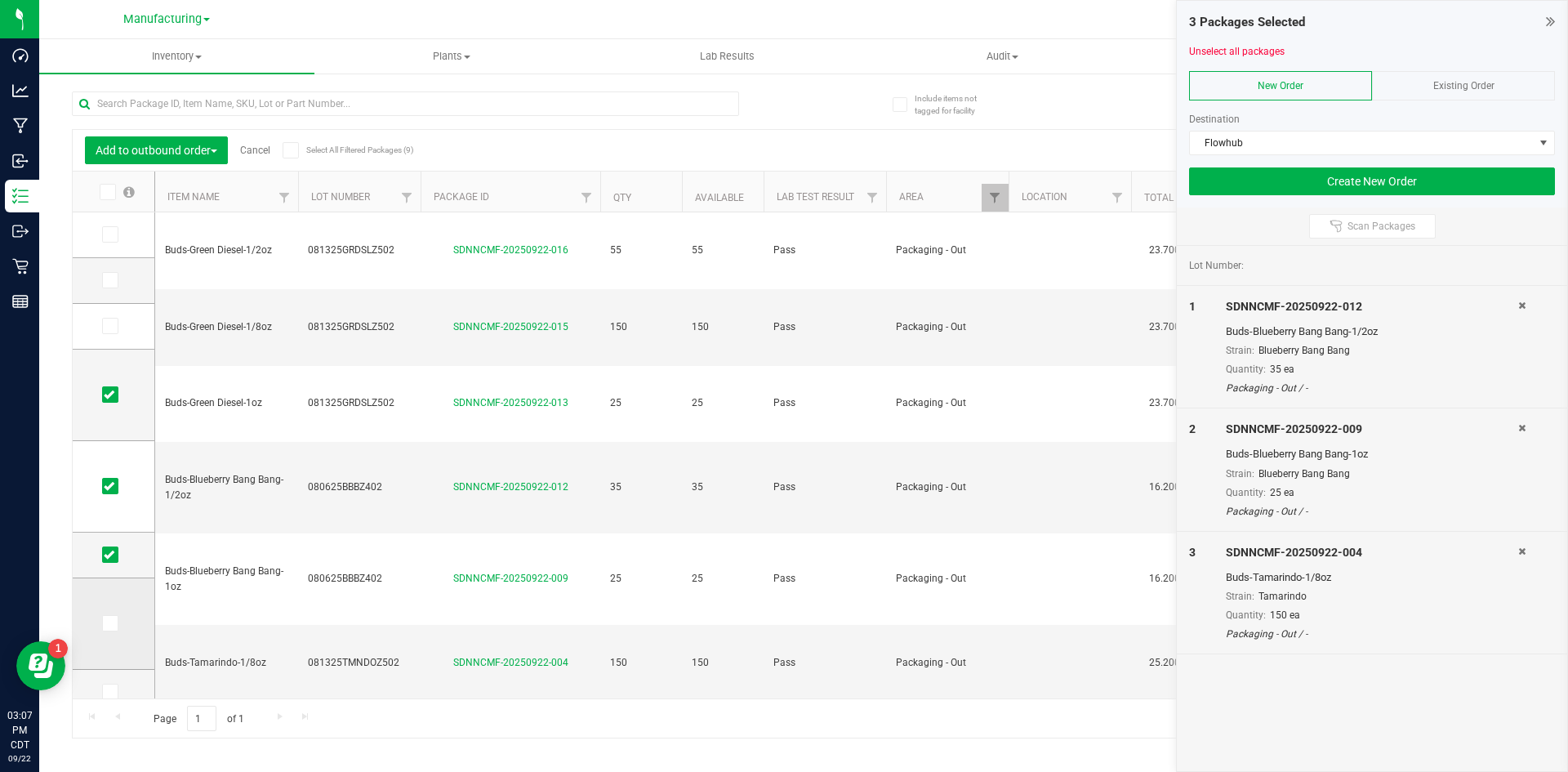
scroll to position [62, 0]
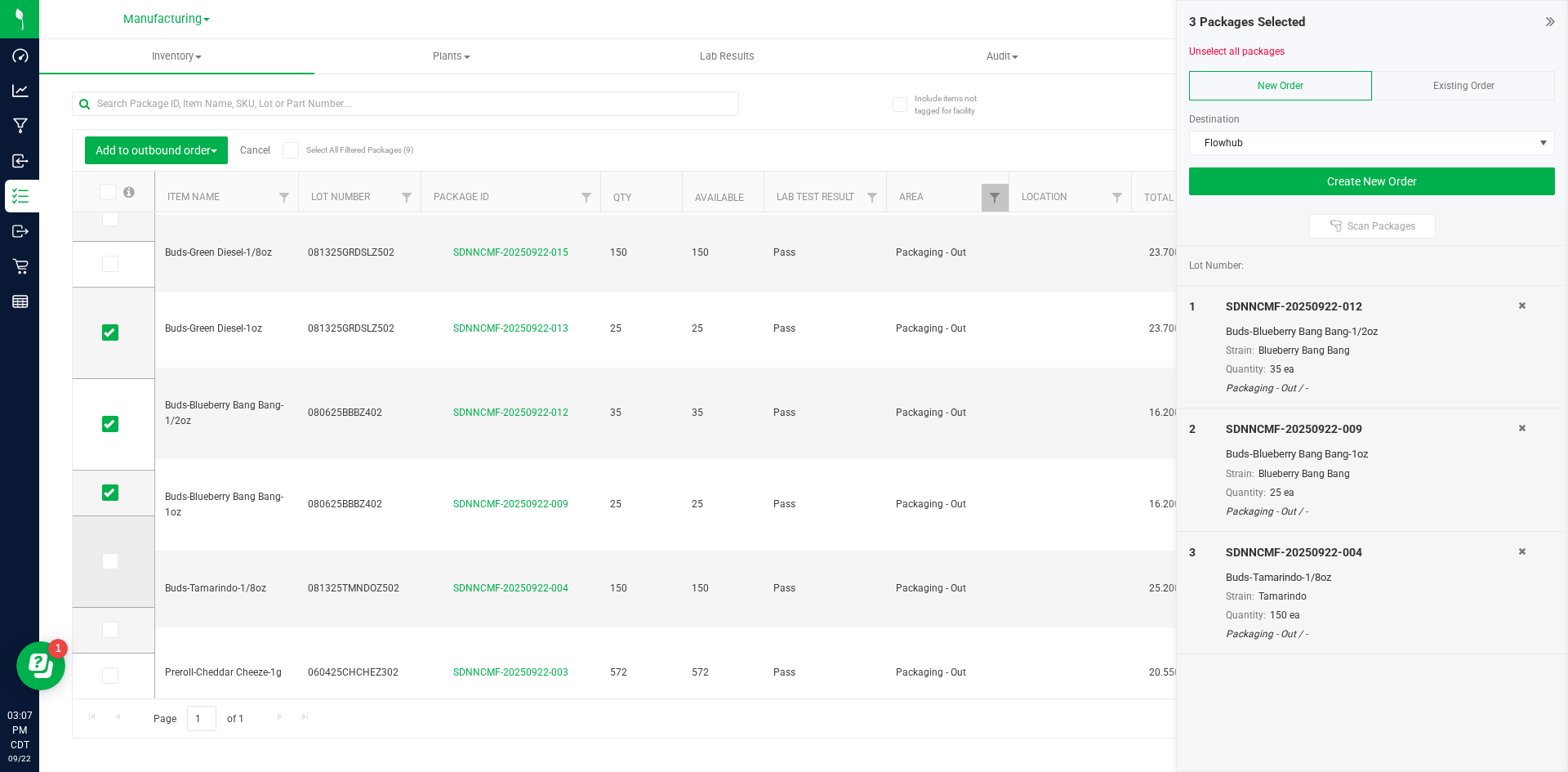
click at [111, 561] on icon at bounding box center [109, 561] width 11 height 0
click at [0, 0] on input "checkbox" at bounding box center [0, 0] width 0 height 0
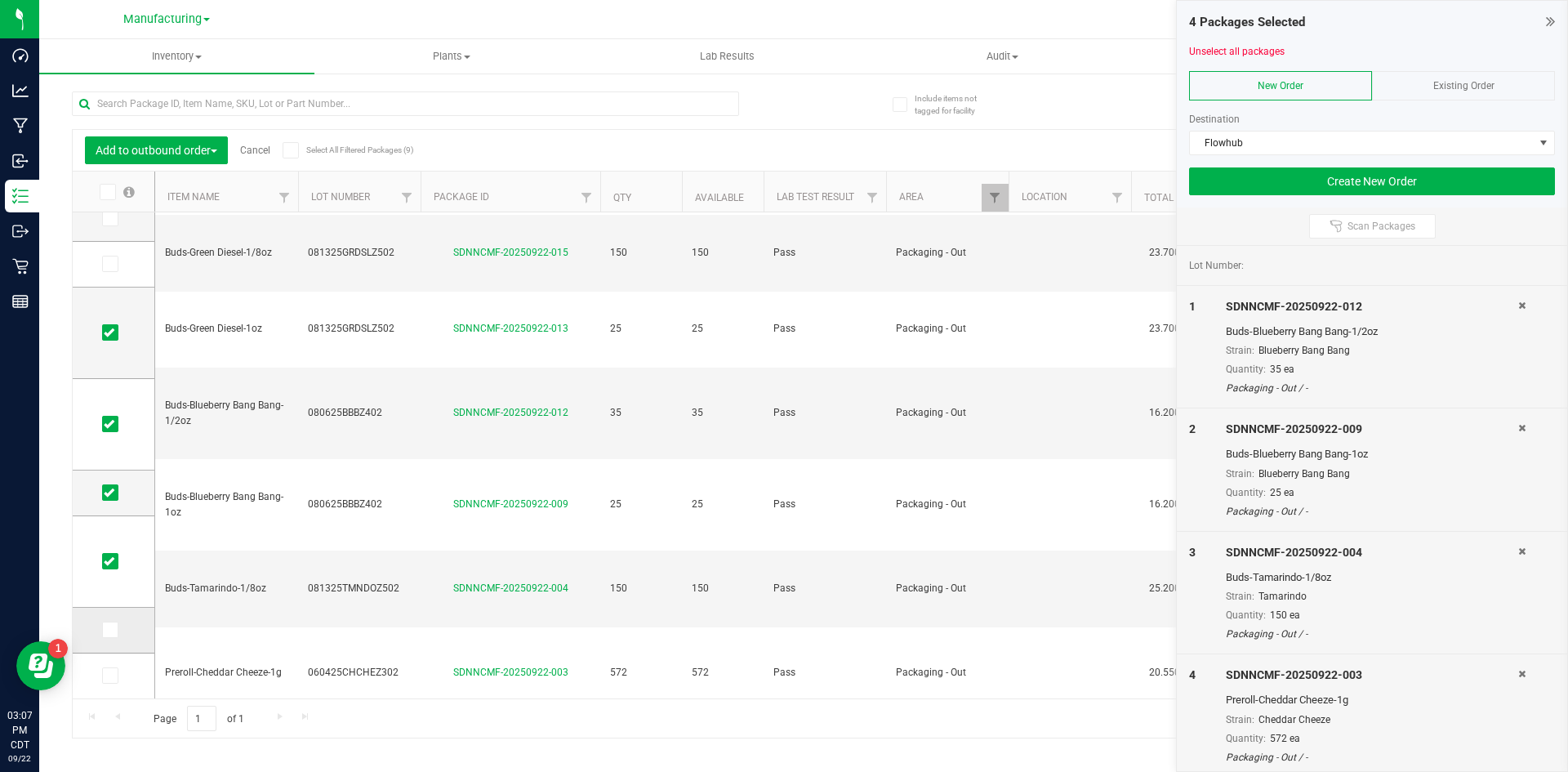
drag, startPoint x: 101, startPoint y: 615, endPoint x: 99, endPoint y: 628, distance: 13.2
click at [99, 627] on td at bounding box center [113, 631] width 81 height 46
click at [105, 629] on icon at bounding box center [109, 629] width 11 height 0
click at [0, 0] on input "checkbox" at bounding box center [0, 0] width 0 height 0
drag, startPoint x: 108, startPoint y: 673, endPoint x: 180, endPoint y: 641, distance: 78.8
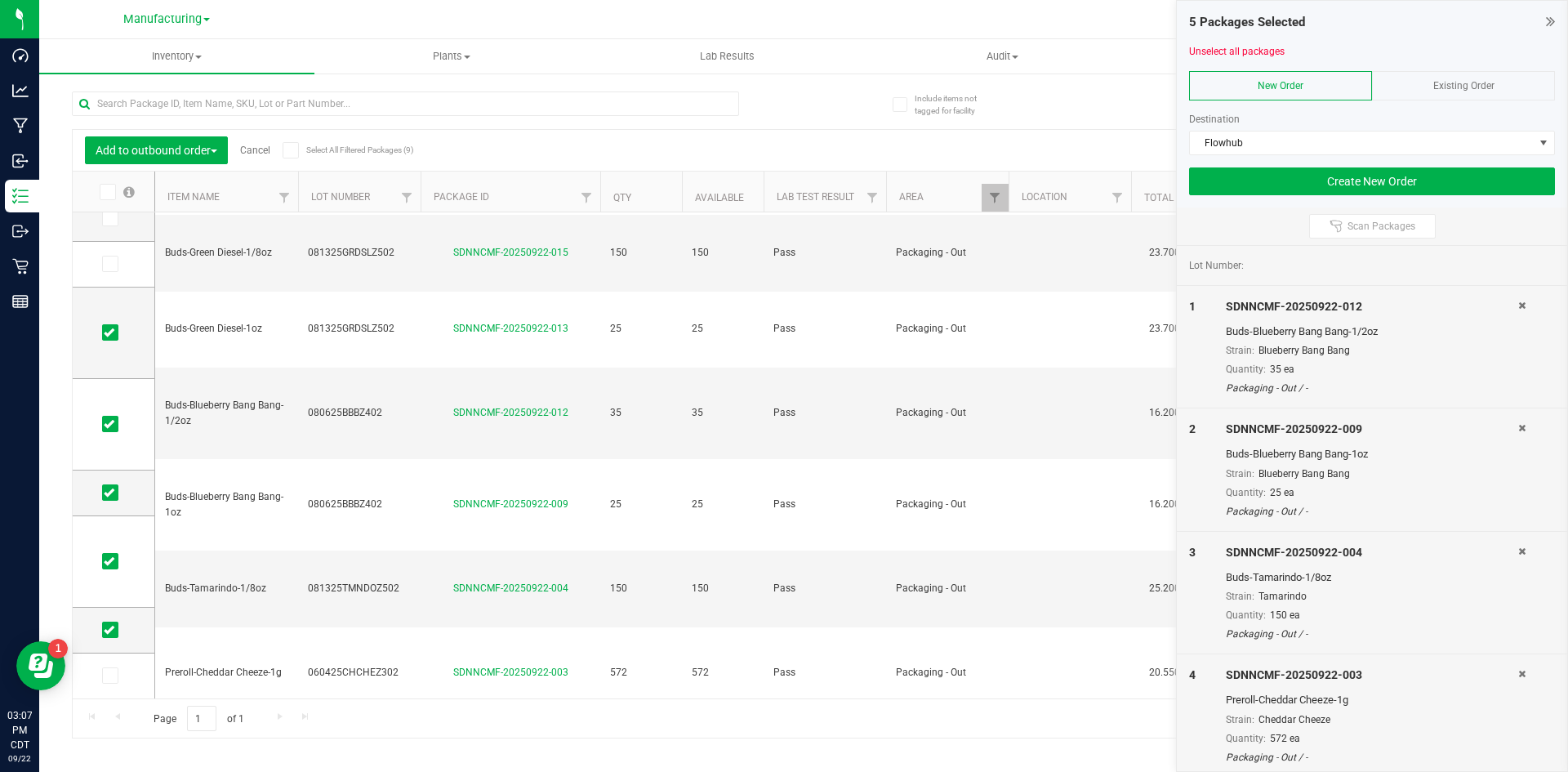
click at [109, 676] on icon at bounding box center [109, 676] width 11 height 0
click at [0, 0] on input "checkbox" at bounding box center [0, 0] width 0 height 0
click at [1272, 188] on button "Create New Order" at bounding box center [1371, 181] width 365 height 27
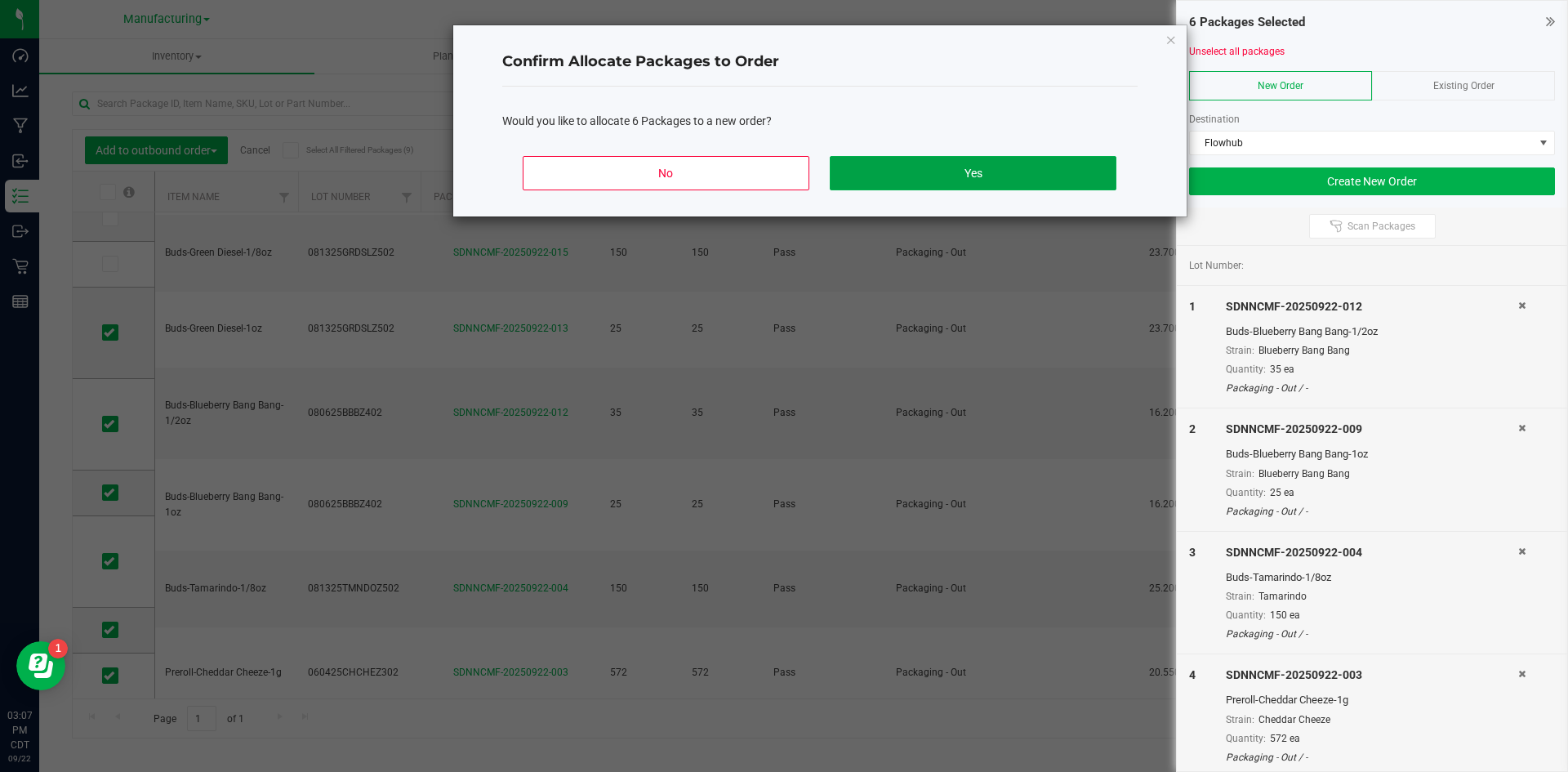
click at [917, 165] on button "Yes" at bounding box center [972, 173] width 286 height 35
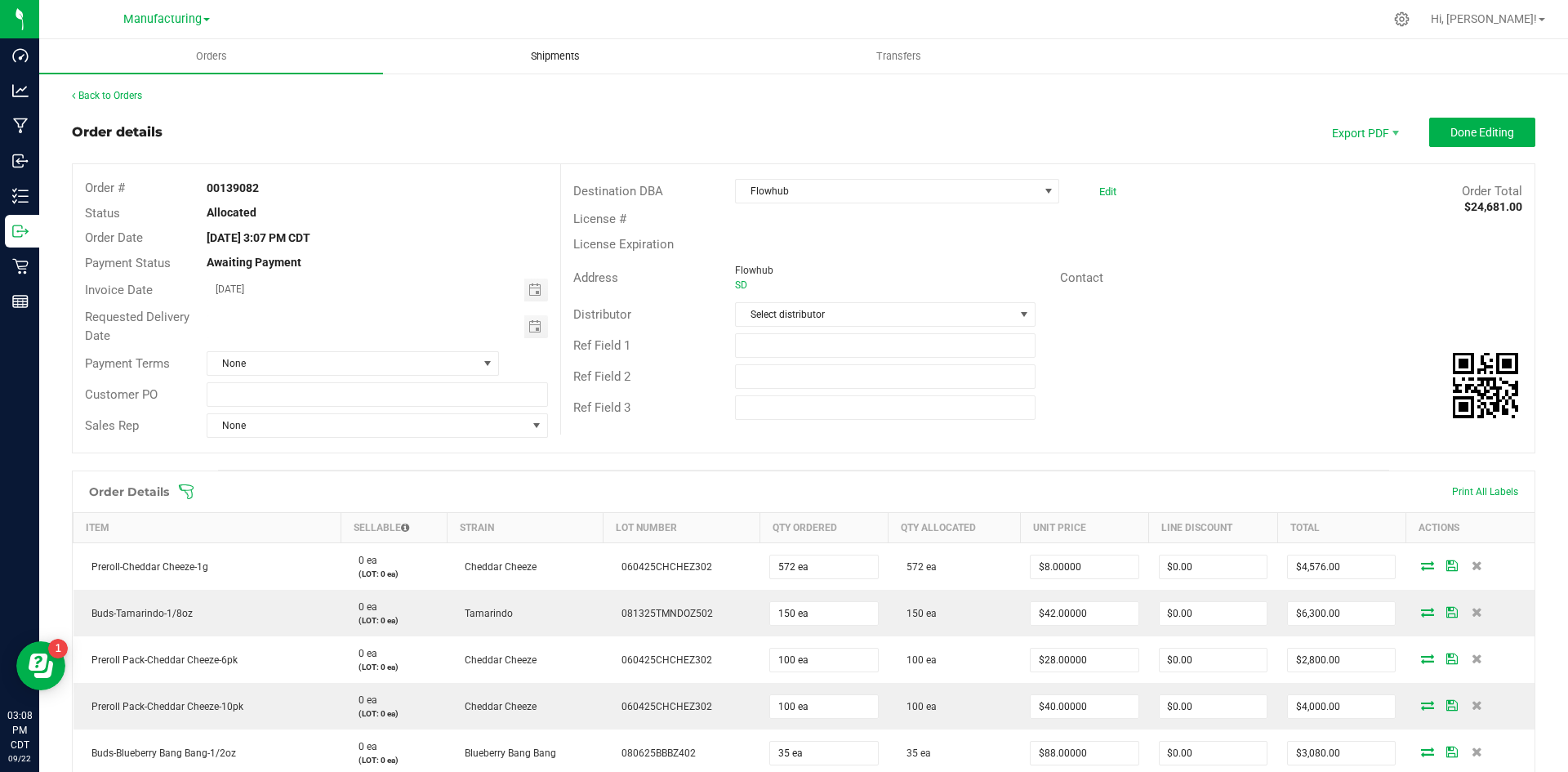
click at [556, 57] on span "Shipments" at bounding box center [555, 56] width 93 height 15
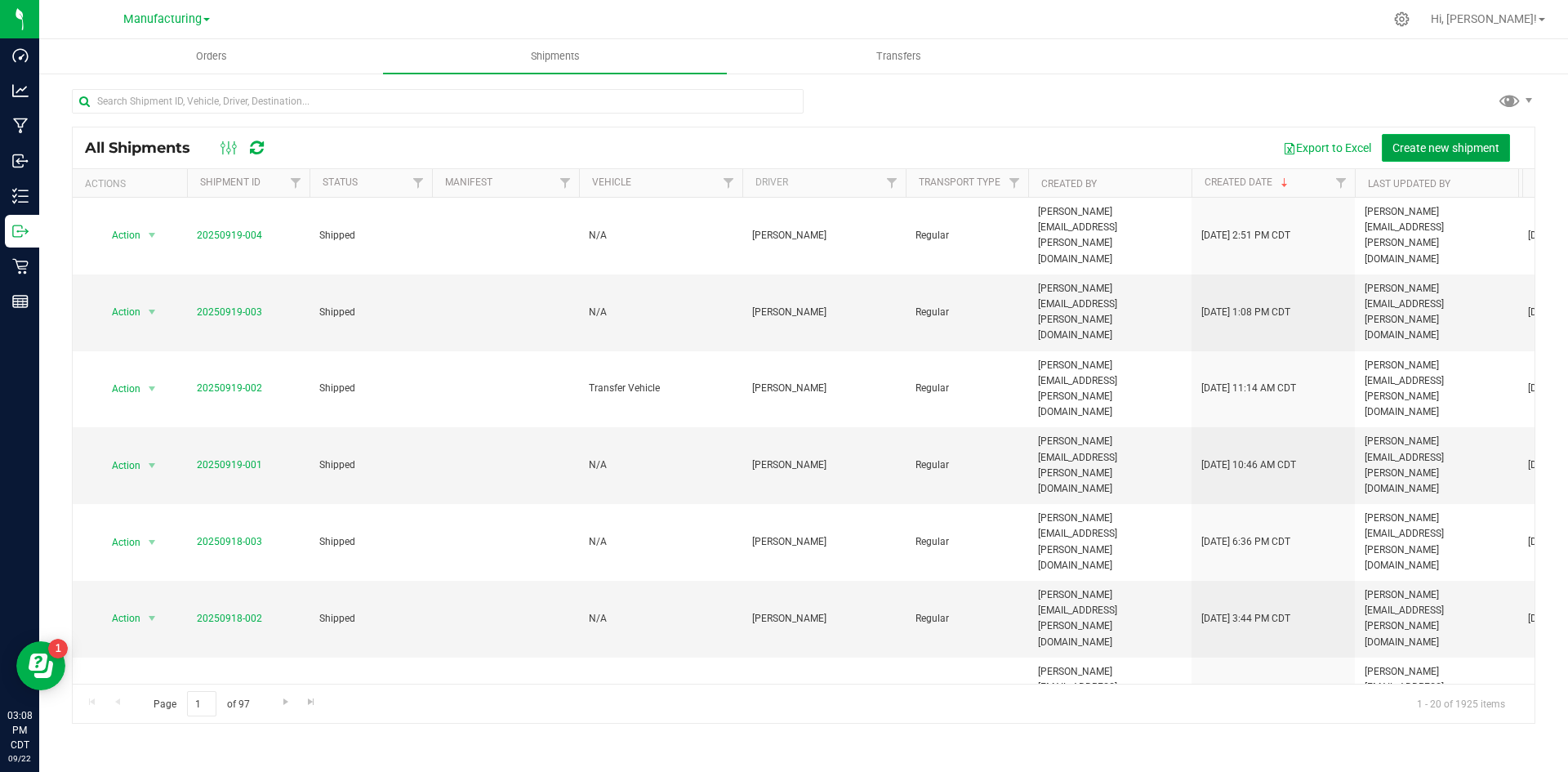
click at [1420, 145] on span "Create new shipment" at bounding box center [1445, 148] width 107 height 13
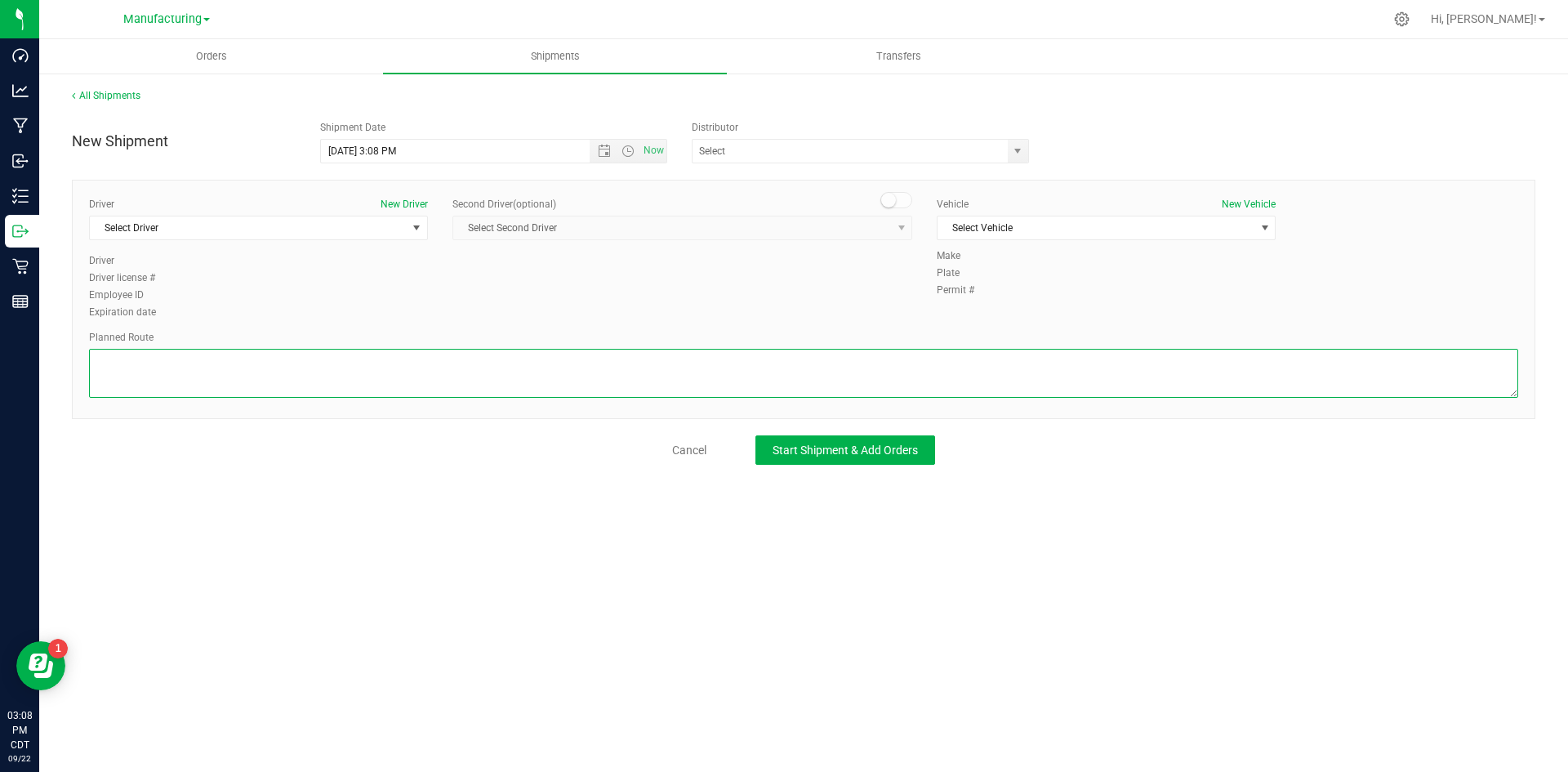
click at [273, 365] on textarea at bounding box center [803, 373] width 1429 height 49
type textarea "packaging to stockroom"
drag, startPoint x: 900, startPoint y: 450, endPoint x: 834, endPoint y: 446, distance: 66.1
click at [900, 449] on span "Start Shipment & Add Orders" at bounding box center [845, 450] width 145 height 13
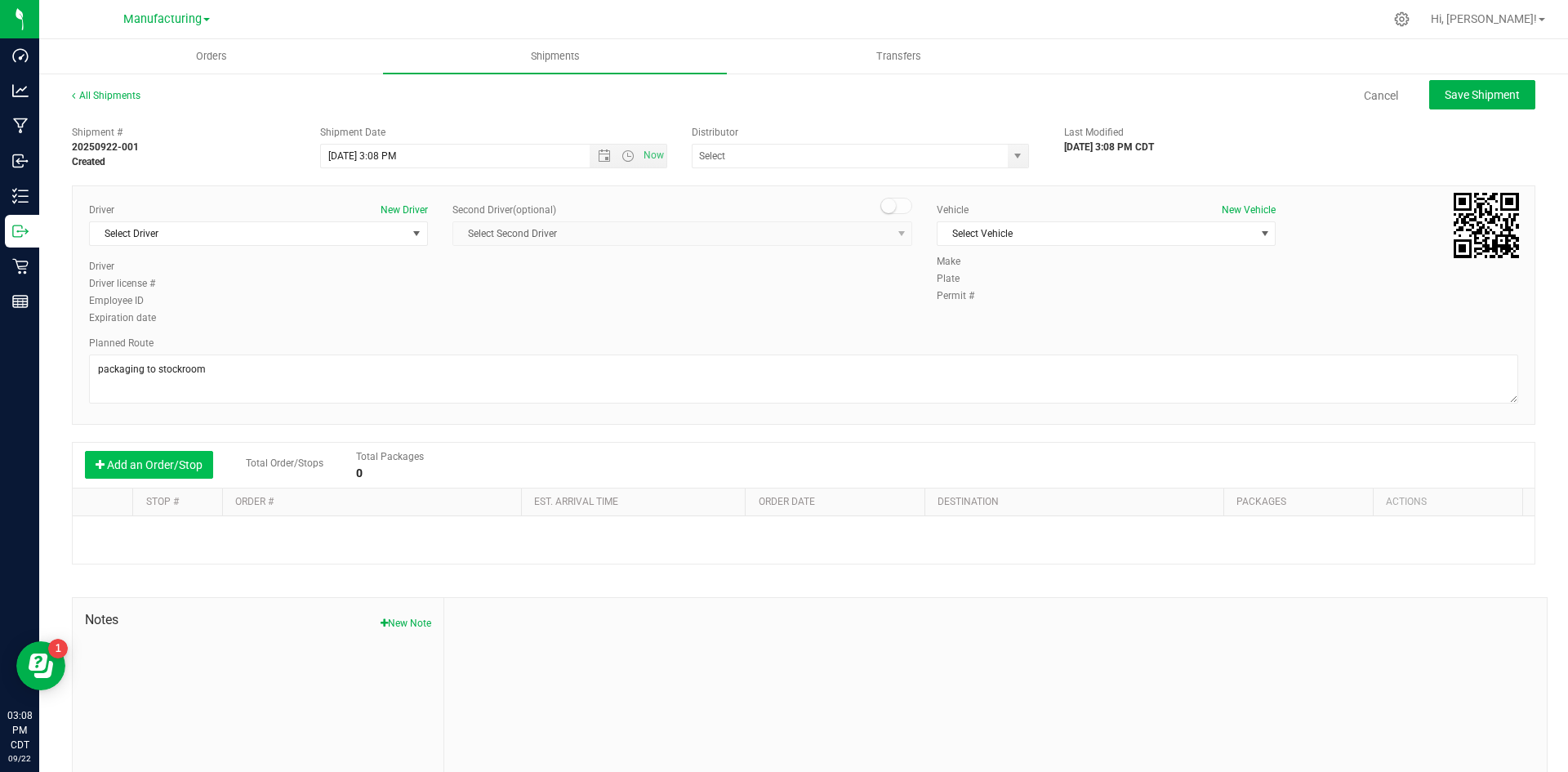
click at [158, 470] on button "Add an Order/Stop" at bounding box center [149, 464] width 128 height 27
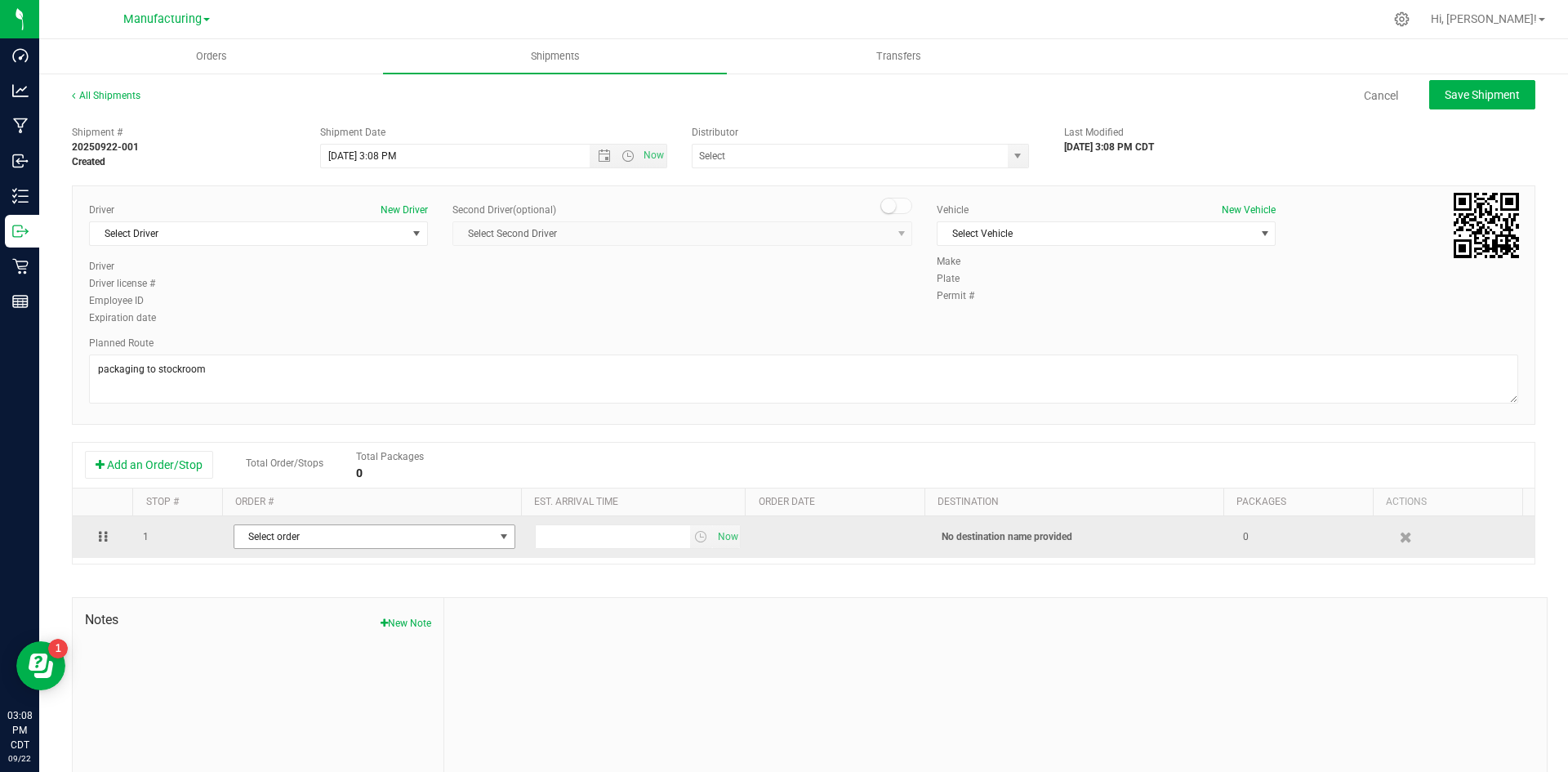
click at [287, 534] on span "Select order" at bounding box center [364, 537] width 259 height 23
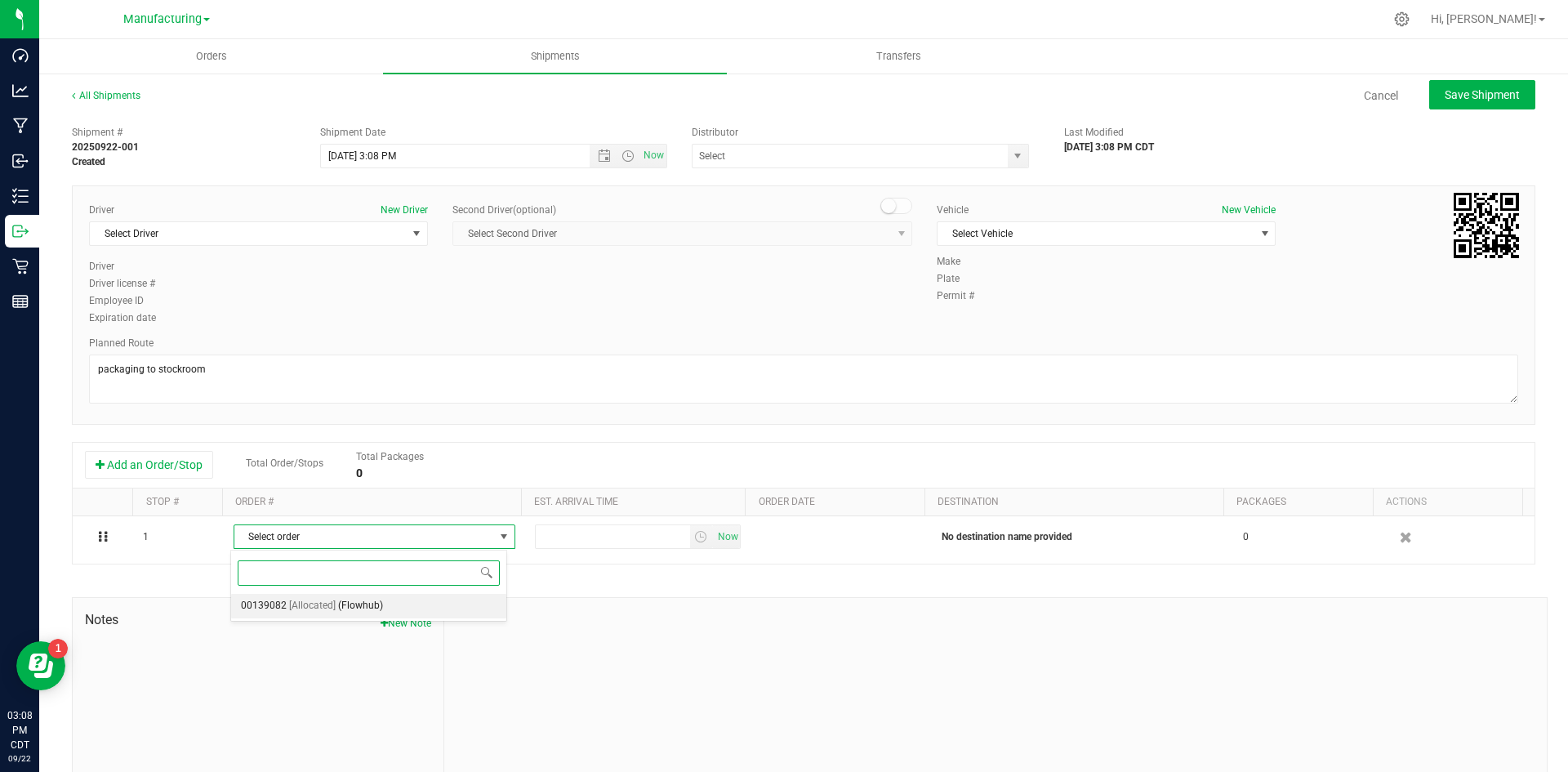
drag, startPoint x: 363, startPoint y: 609, endPoint x: 409, endPoint y: 593, distance: 48.7
click at [365, 608] on span "(Flowhub)" at bounding box center [360, 606] width 45 height 21
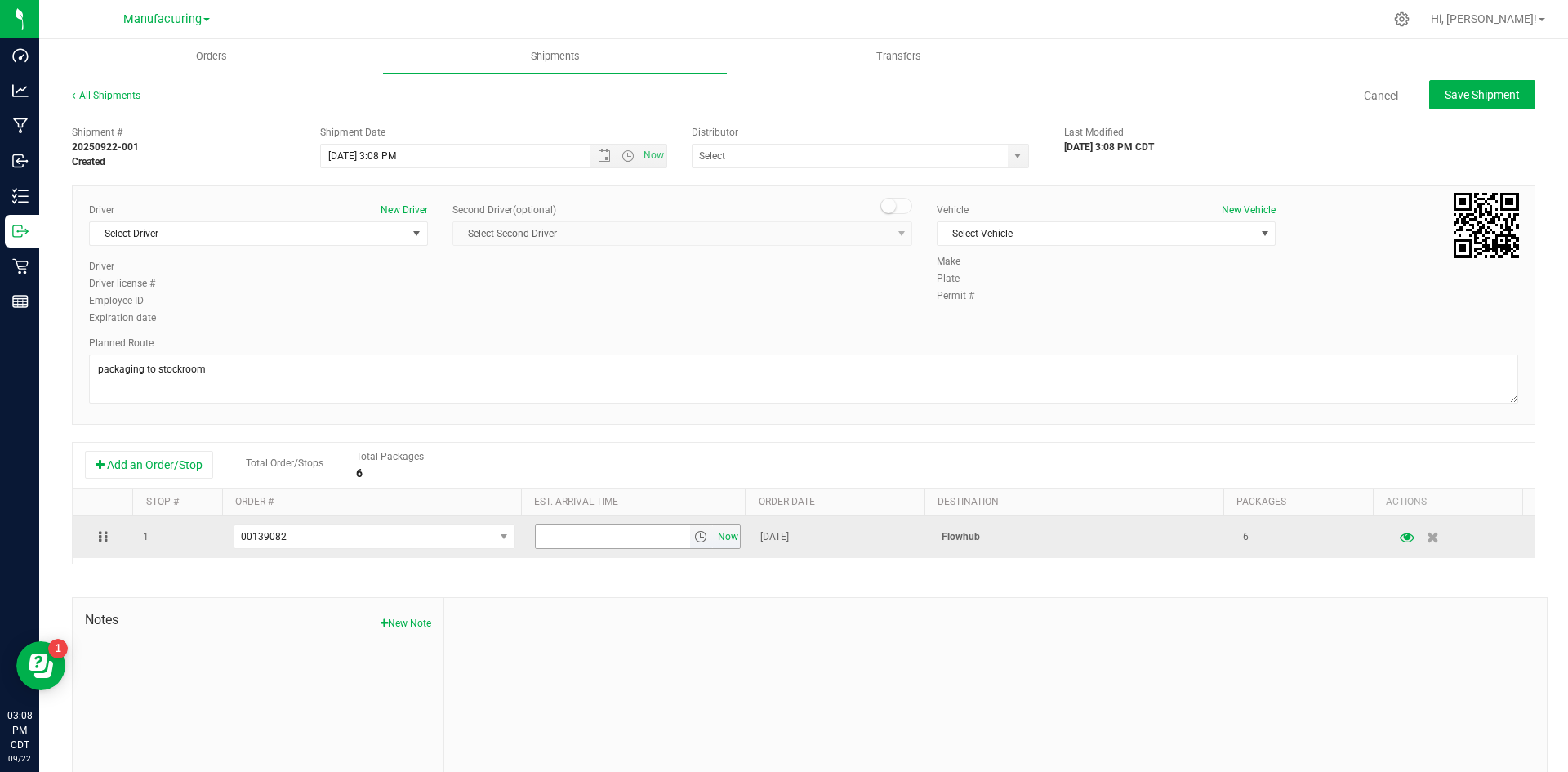
click at [714, 536] on span "Now" at bounding box center [726, 537] width 27 height 24
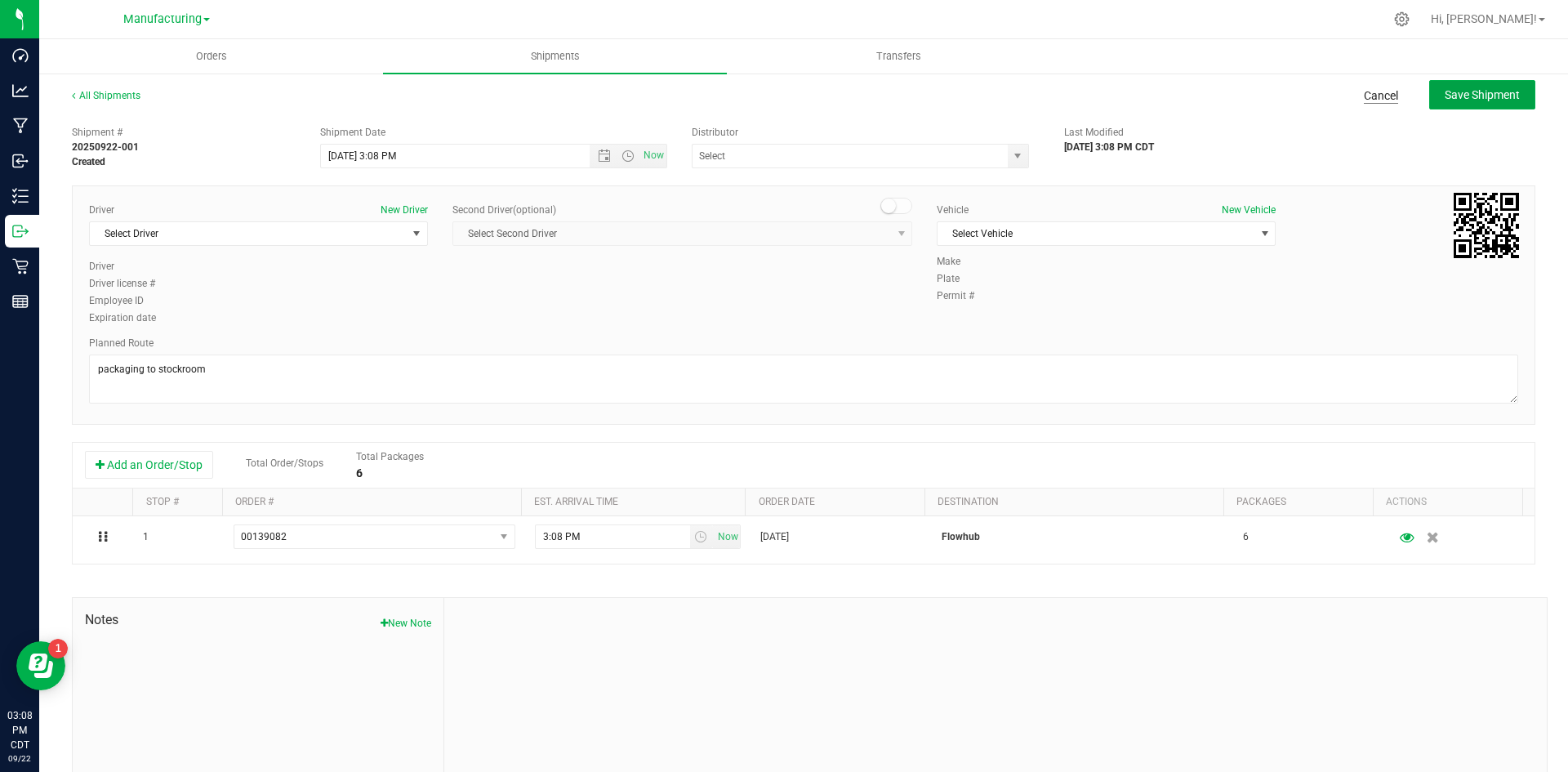
drag, startPoint x: 1466, startPoint y: 92, endPoint x: 1381, endPoint y: 89, distance: 85.1
click at [1466, 89] on span "Save Shipment" at bounding box center [1481, 95] width 75 height 13
type input "[DATE] 8:08 PM"
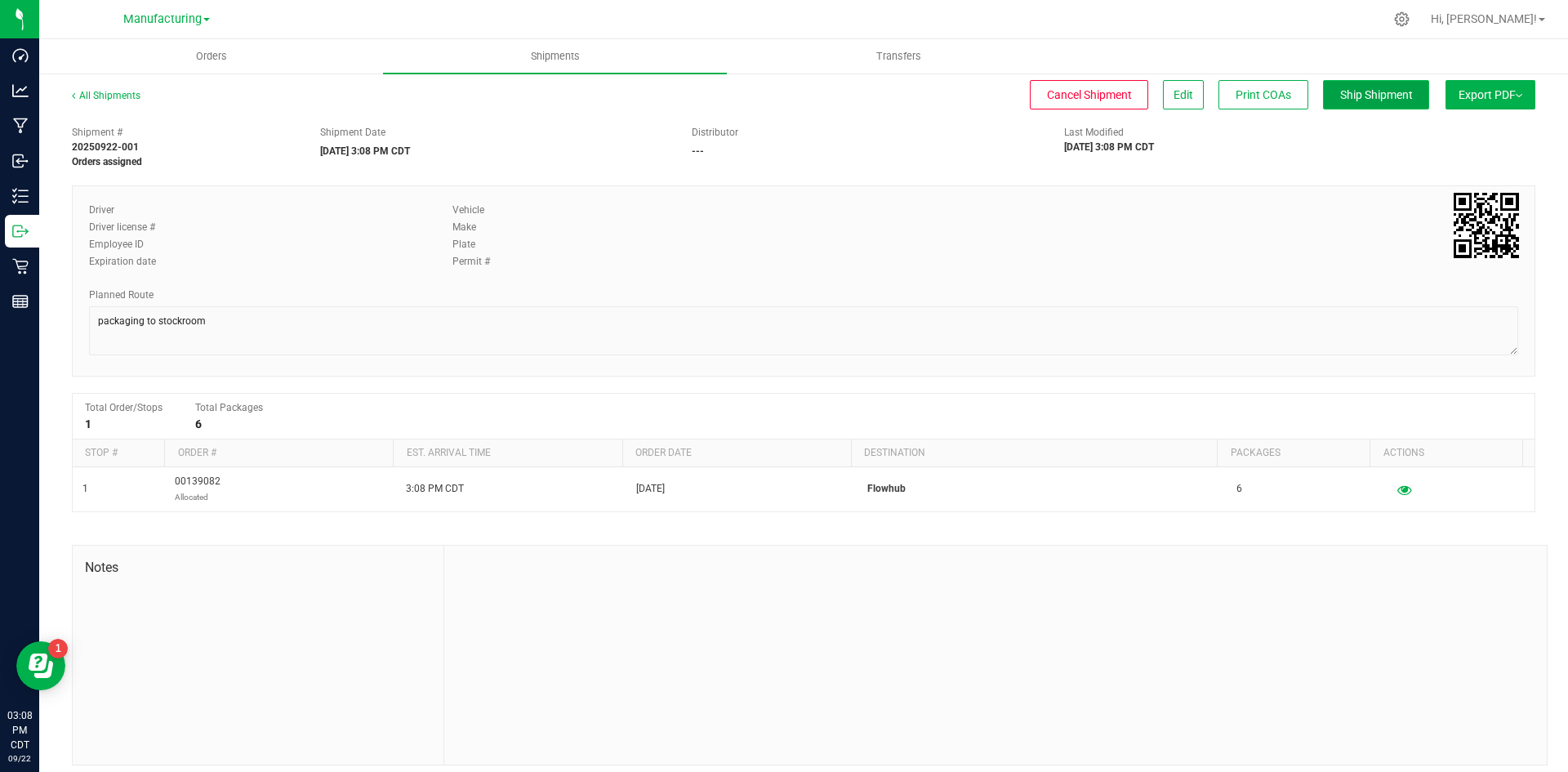
click at [1374, 100] on span "Ship Shipment" at bounding box center [1376, 95] width 73 height 13
click at [311, 240] on div "Employee ID" at bounding box center [258, 244] width 339 height 15
click at [1163, 84] on button "Edit" at bounding box center [1183, 94] width 41 height 29
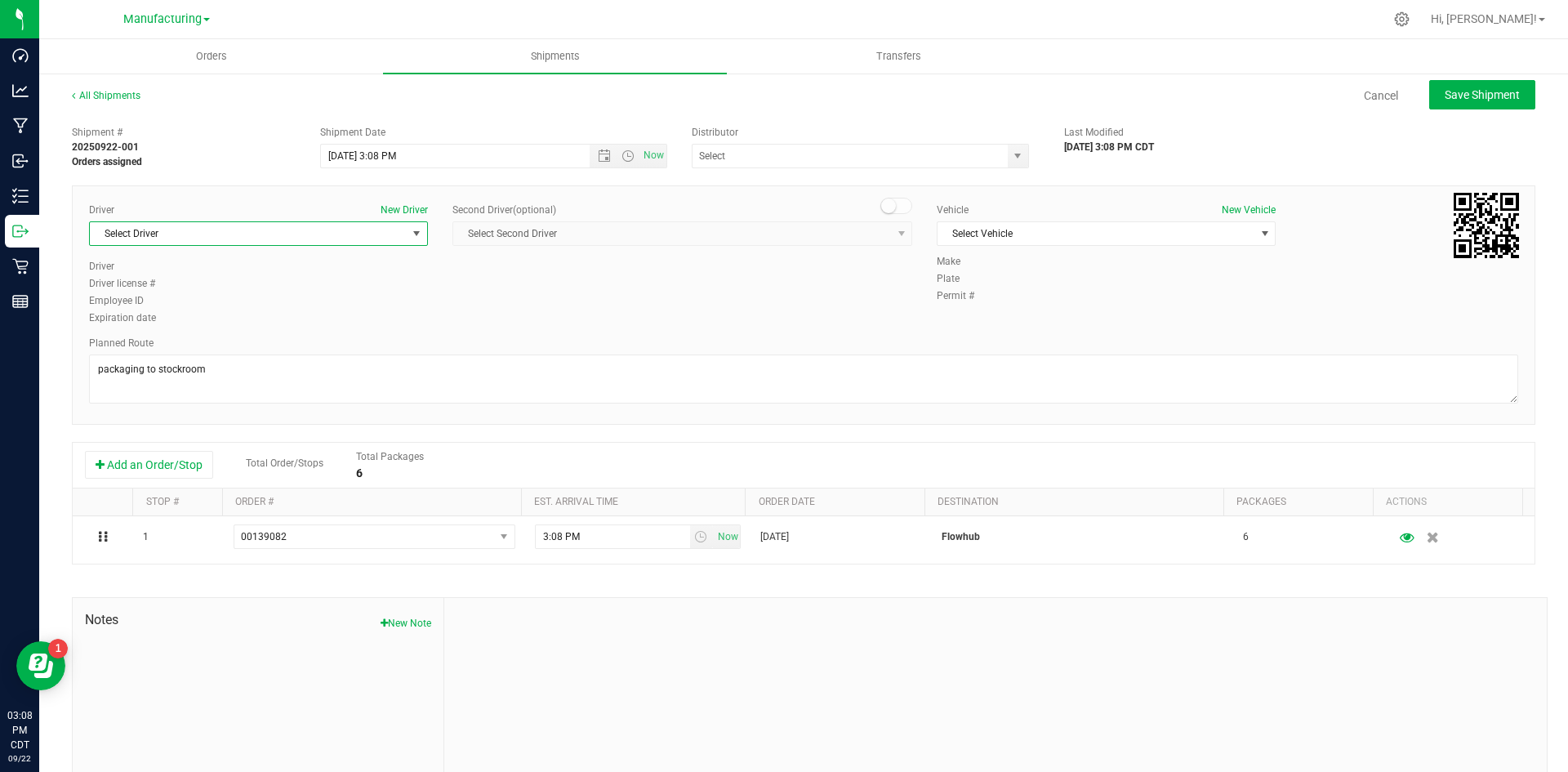
drag, startPoint x: 334, startPoint y: 230, endPoint x: 317, endPoint y: 255, distance: 30.2
click at [333, 230] on span "Select Driver" at bounding box center [248, 234] width 317 height 23
click at [278, 344] on li "[PERSON_NAME]" at bounding box center [256, 351] width 334 height 25
click at [1043, 234] on span "Select Vehicle" at bounding box center [1095, 234] width 317 height 23
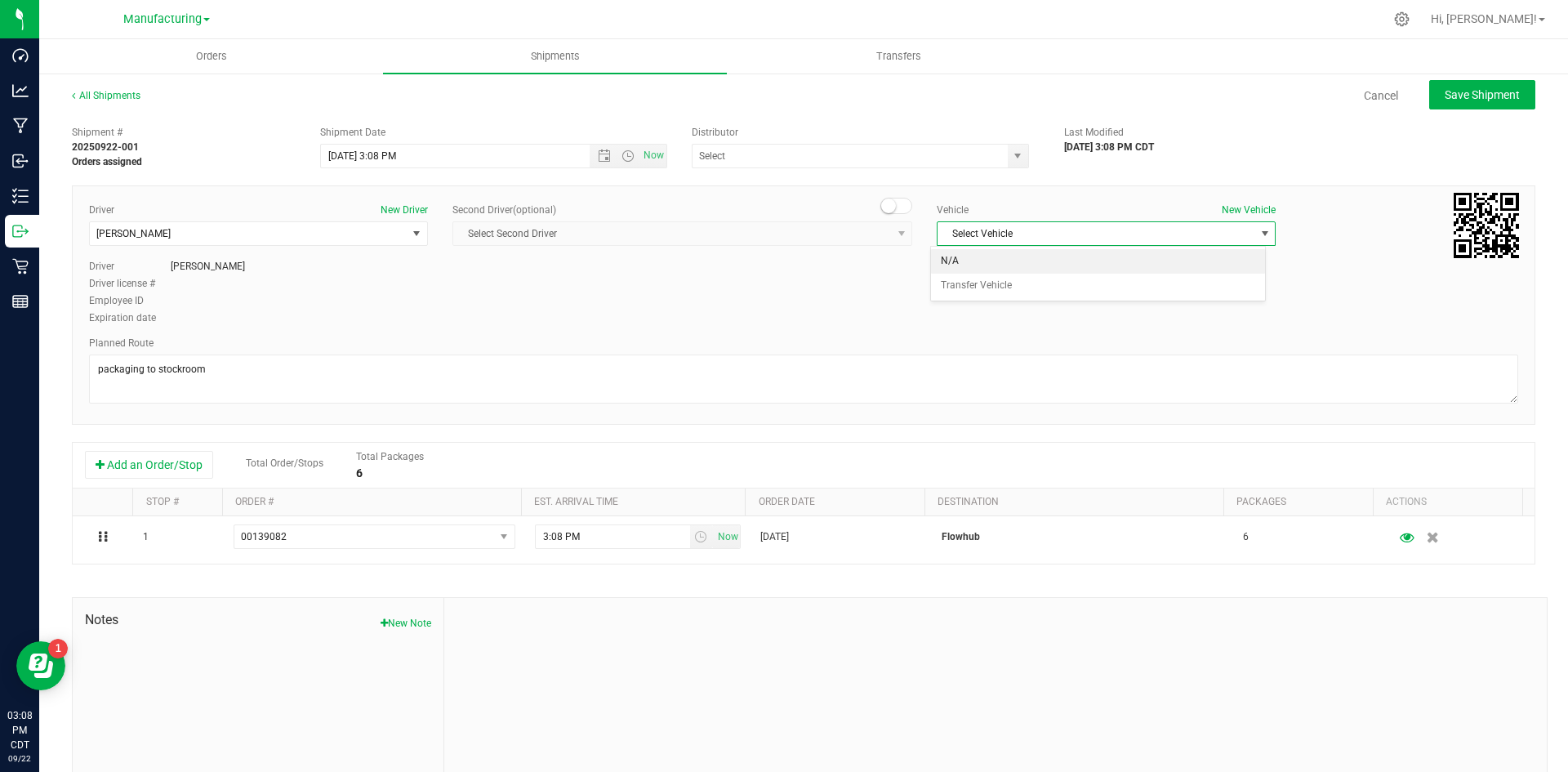
click at [1030, 267] on li "N/A" at bounding box center [1097, 261] width 334 height 25
click at [1449, 92] on span "Save Shipment" at bounding box center [1481, 95] width 75 height 13
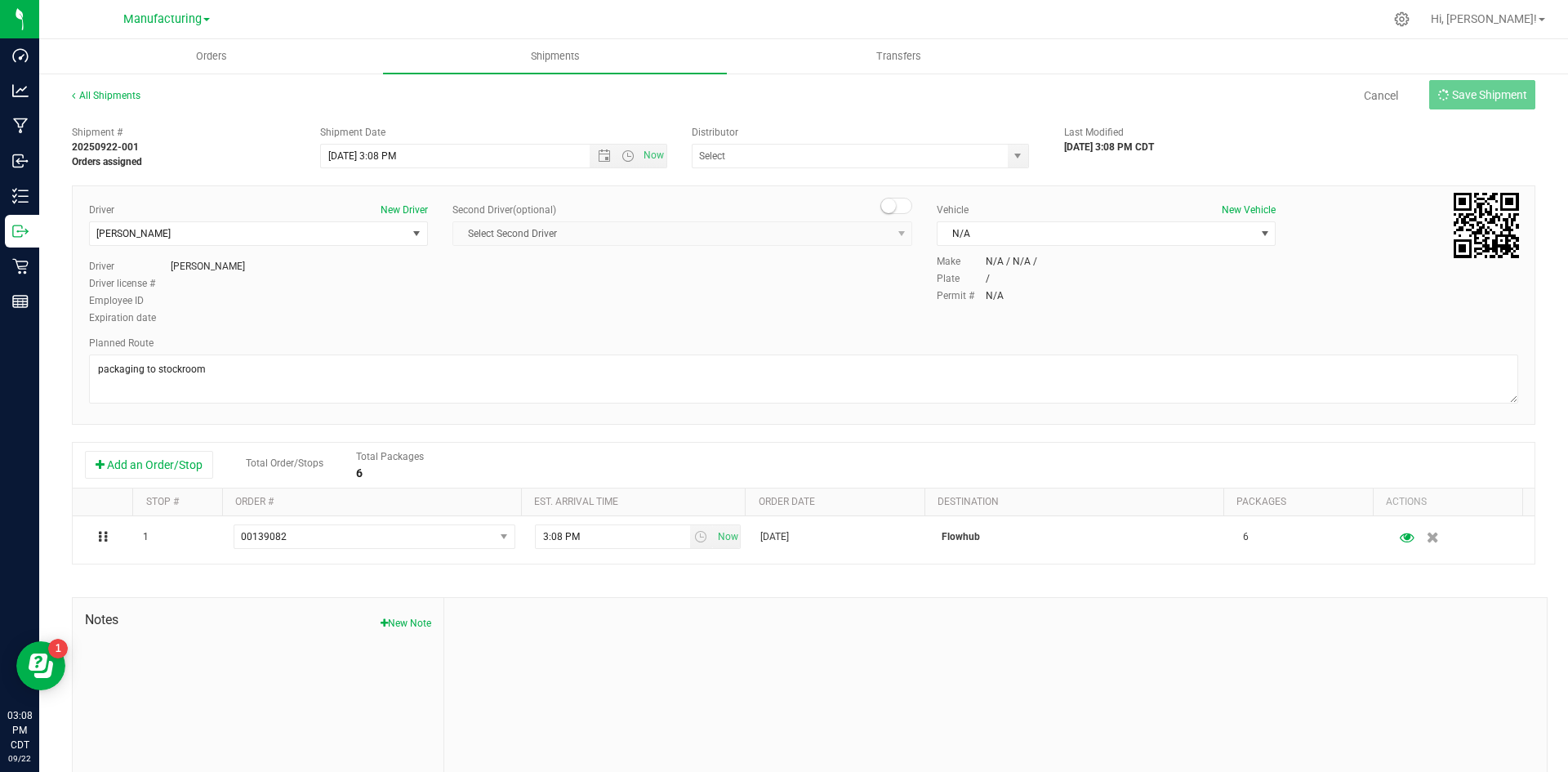
type input "[DATE] 8:08 PM"
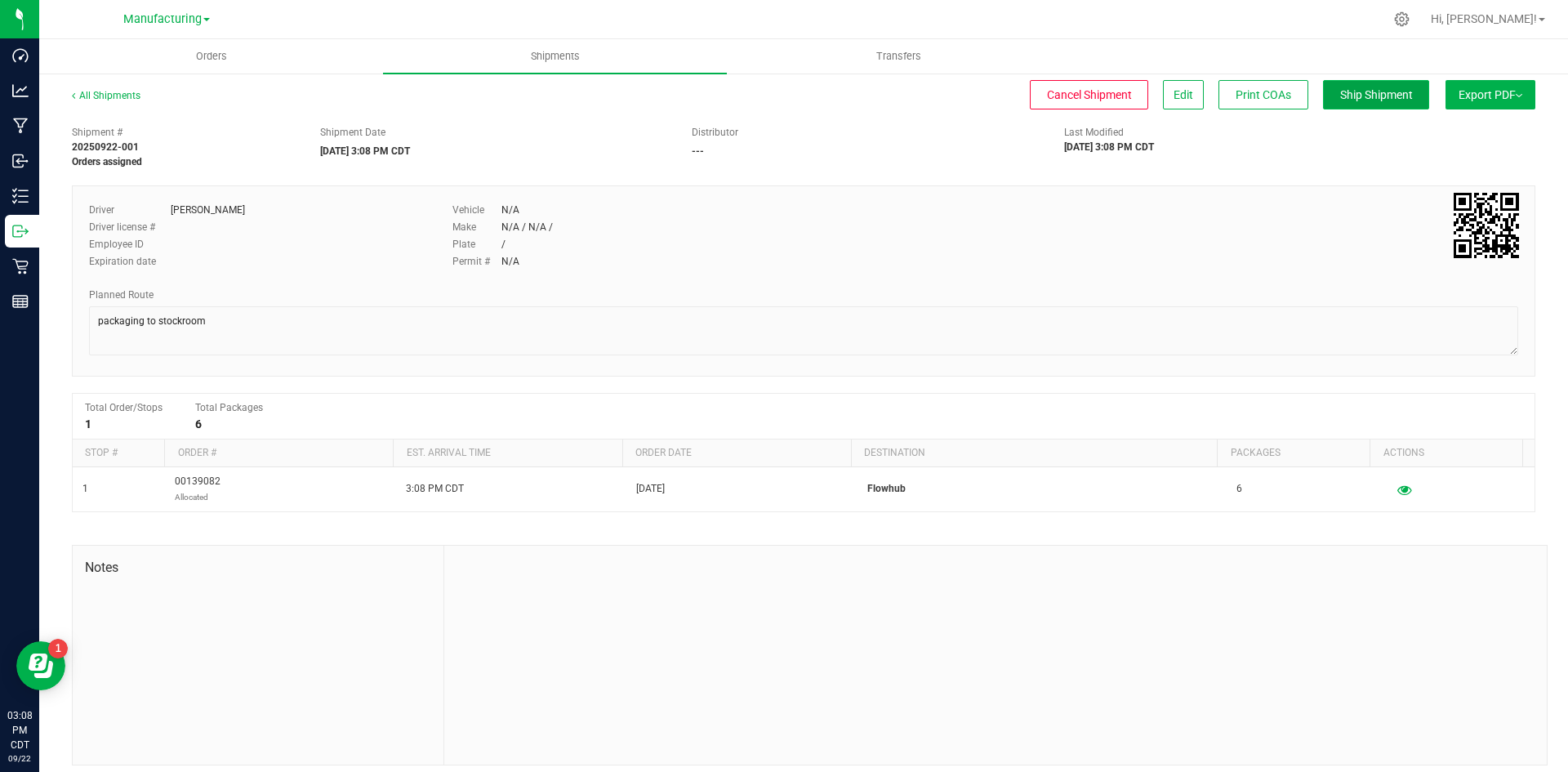
click at [1340, 94] on span "Ship Shipment" at bounding box center [1376, 95] width 73 height 13
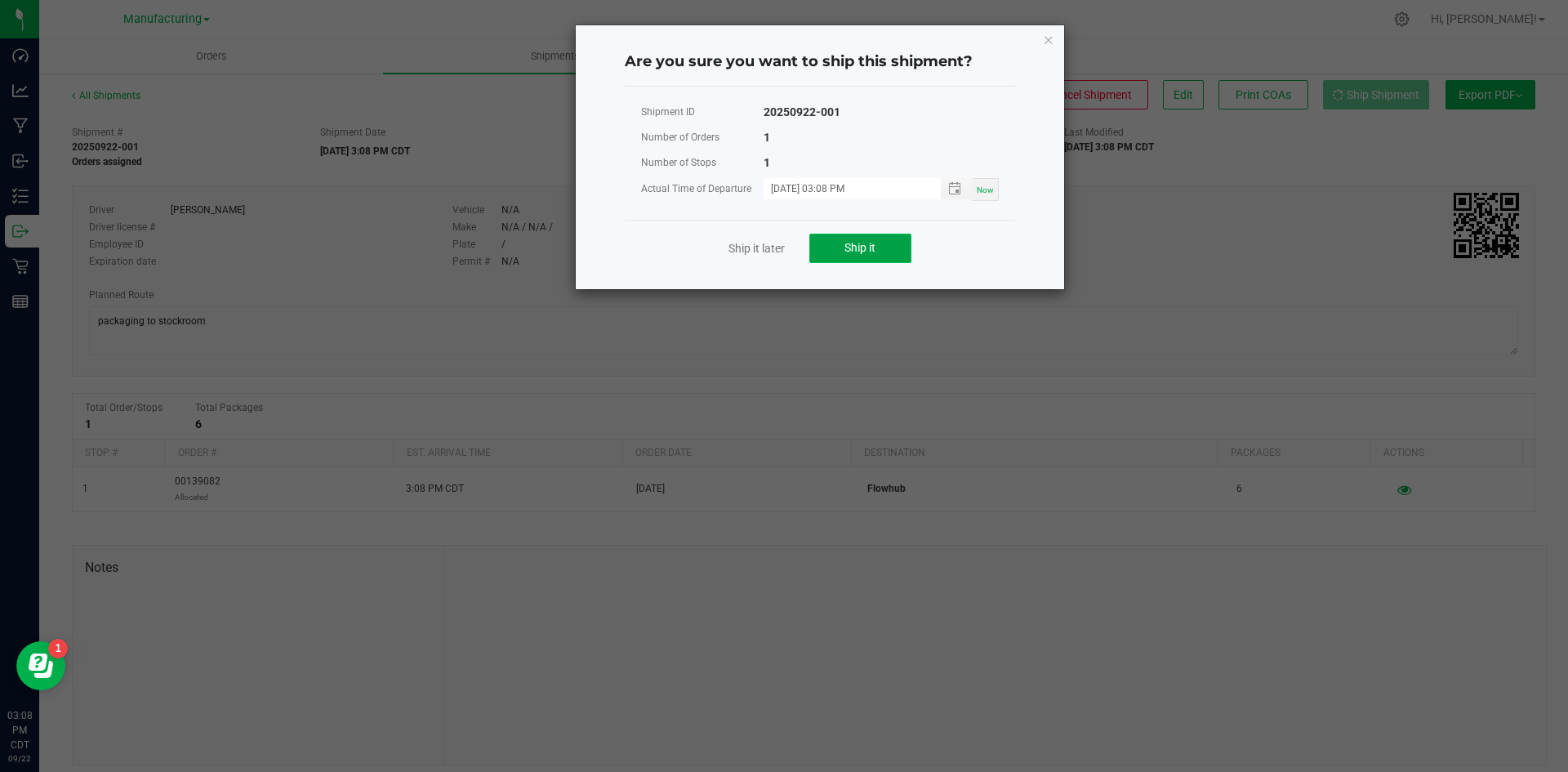
click at [855, 243] on span "Ship it" at bounding box center [859, 247] width 31 height 13
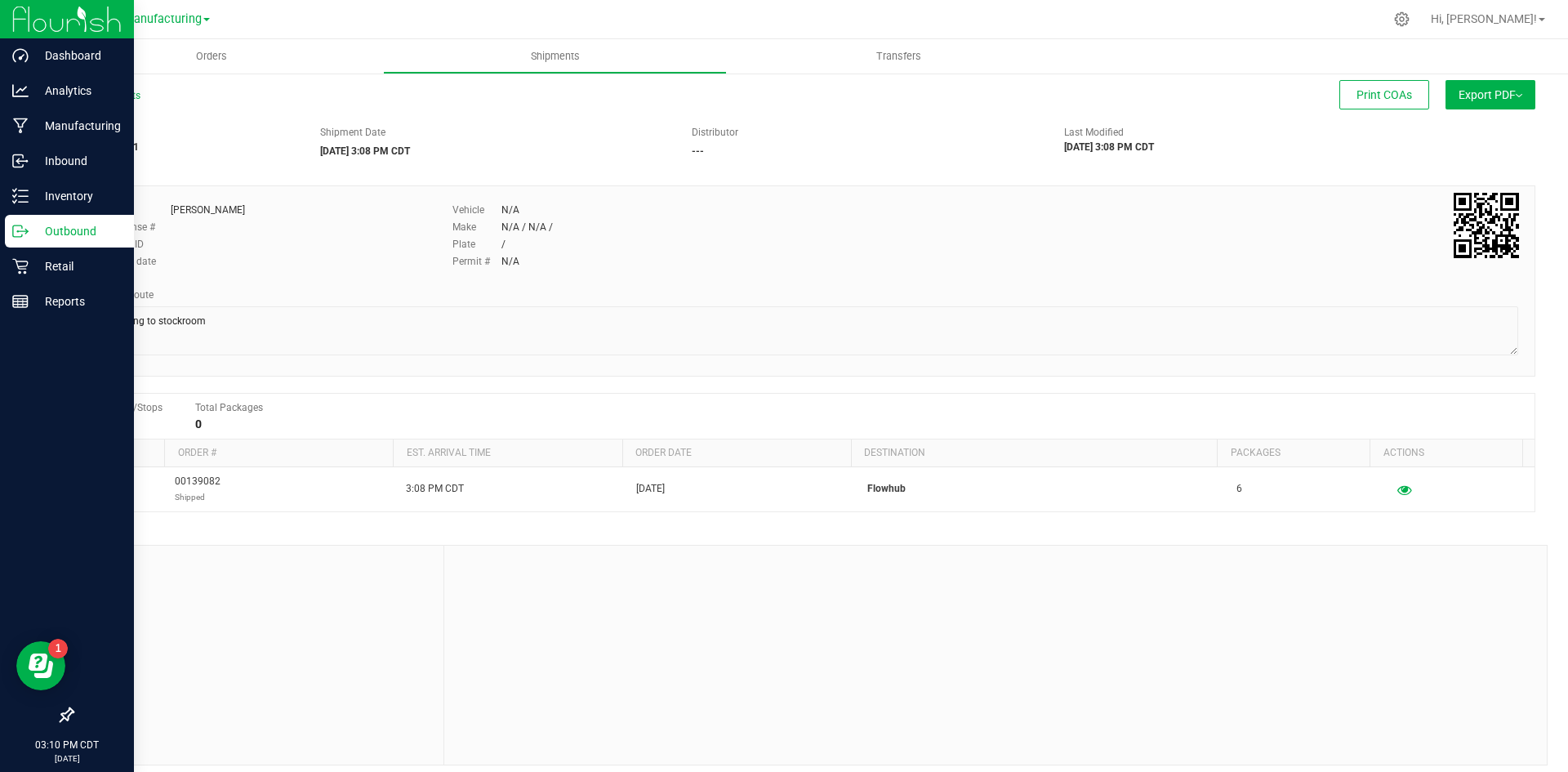
click at [66, 233] on p "Outbound" at bounding box center [77, 231] width 98 height 19
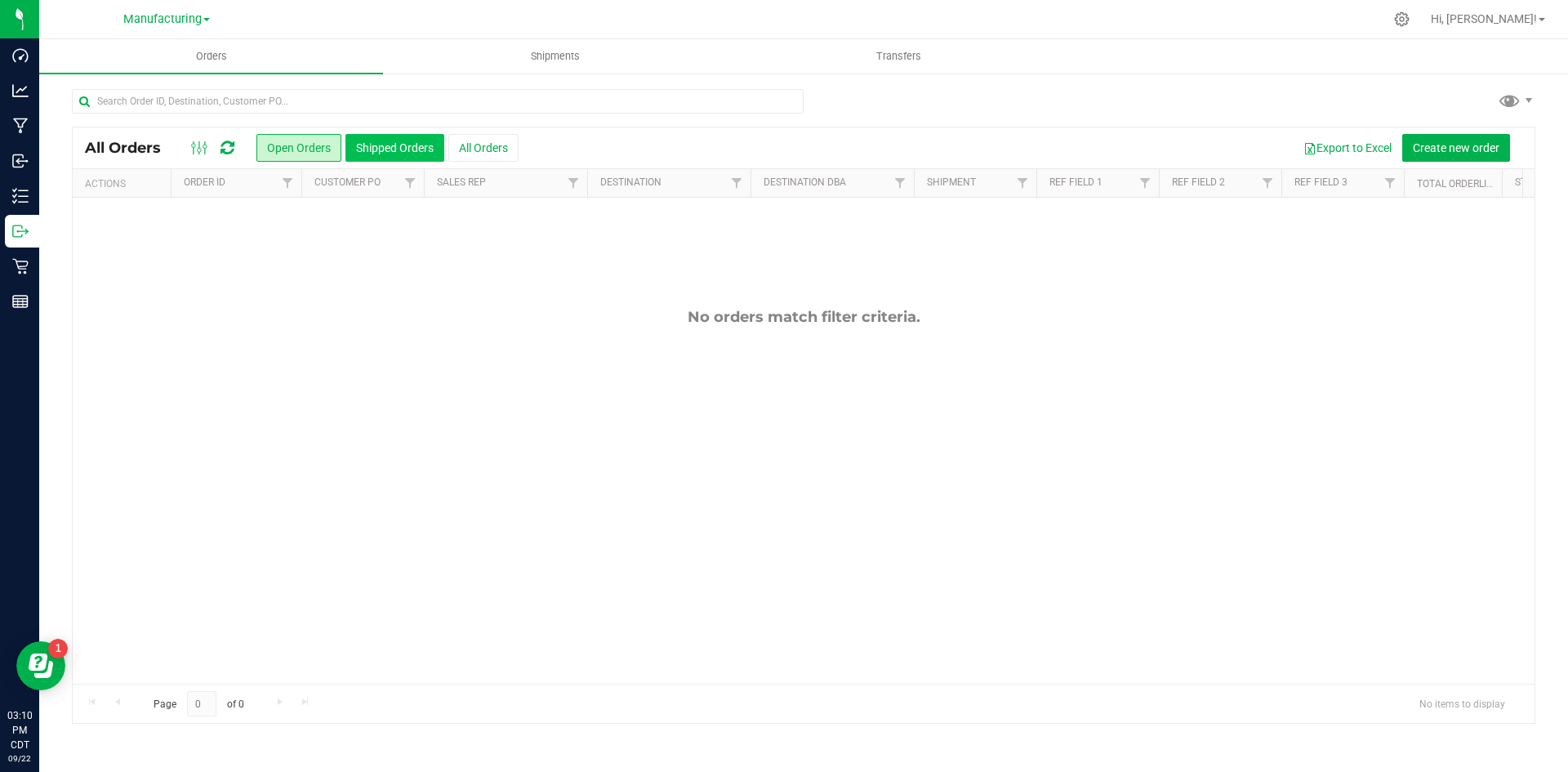
click at [383, 148] on button "Shipped Orders" at bounding box center [395, 147] width 99 height 27
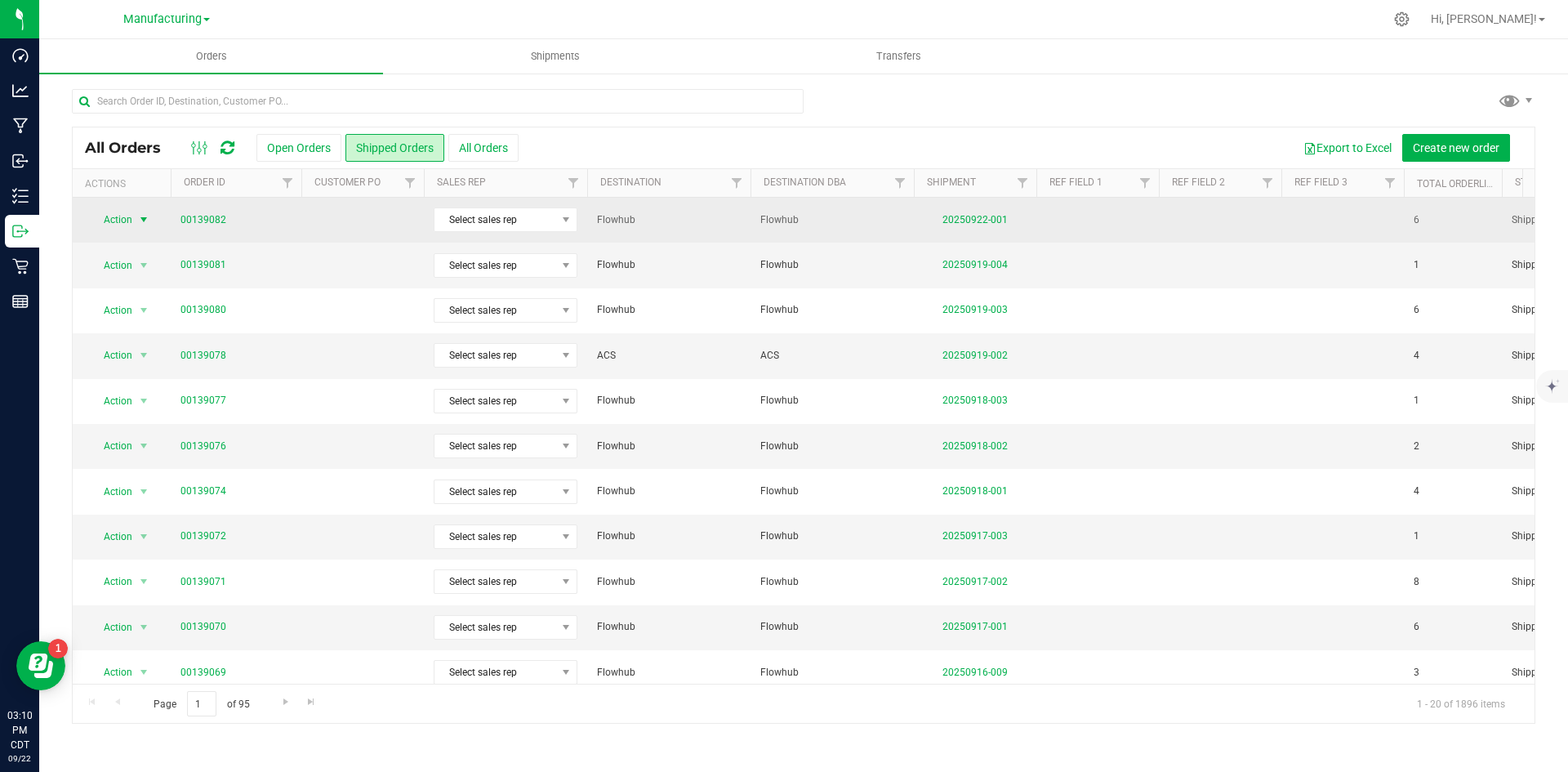
click at [118, 217] on span "Action" at bounding box center [111, 220] width 44 height 23
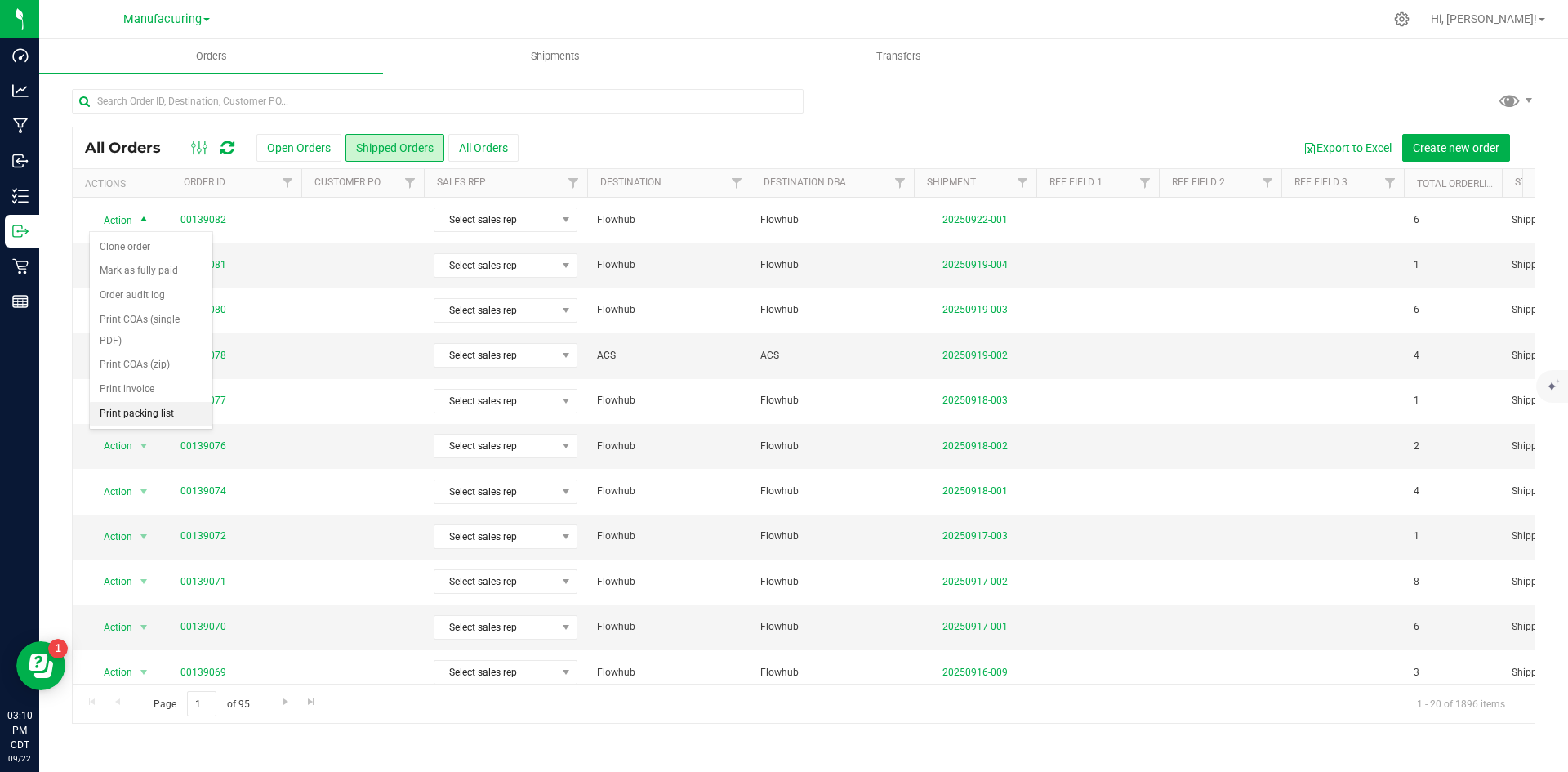
click at [124, 410] on li "Print packing list" at bounding box center [150, 414] width 122 height 25
